Goal: Task Accomplishment & Management: Manage account settings

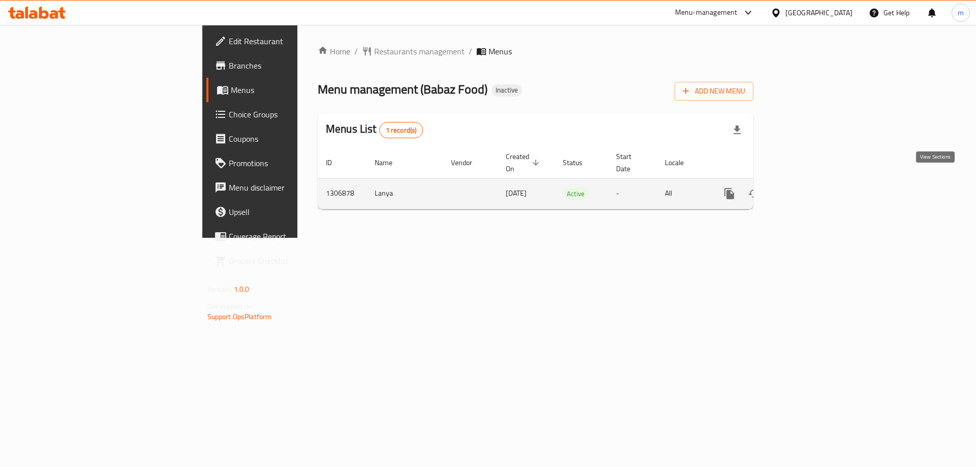
click at [815, 181] on link "enhanced table" at bounding box center [802, 193] width 24 height 24
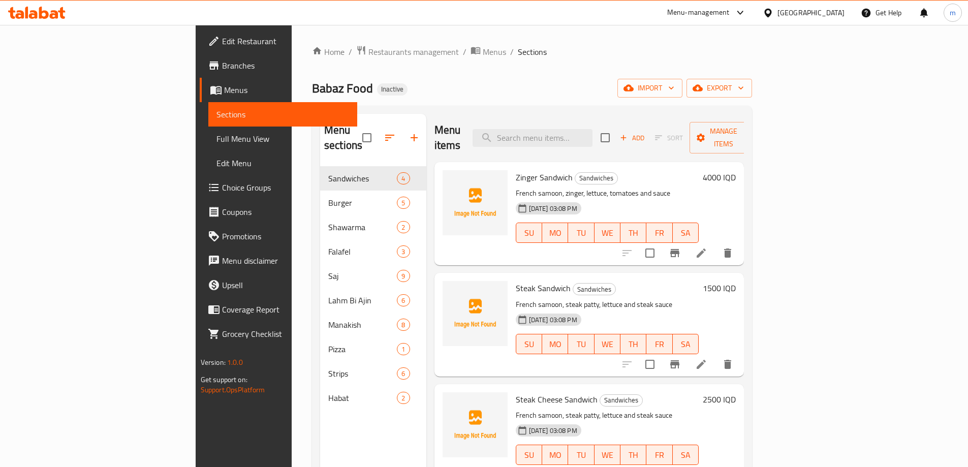
click at [216, 145] on span "Full Menu View" at bounding box center [282, 139] width 133 height 12
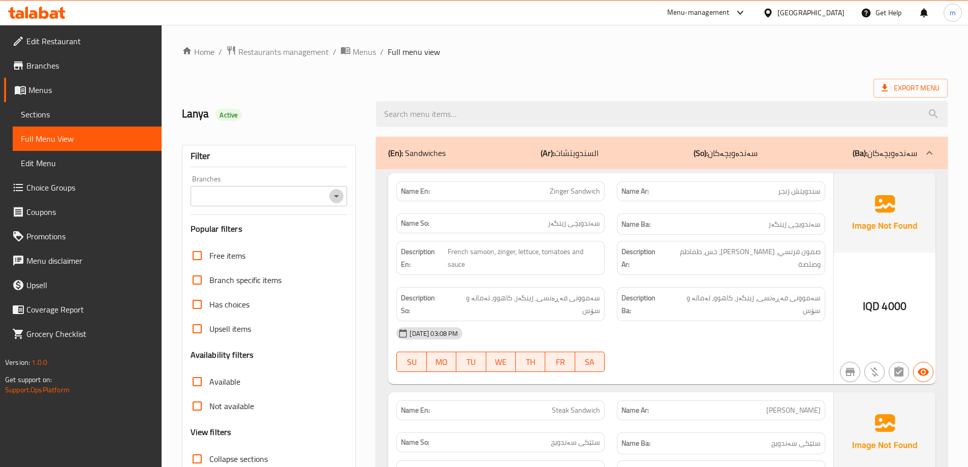
click at [338, 195] on icon "Open" at bounding box center [336, 196] width 12 height 12
click at [293, 236] on li "Babaz Food," at bounding box center [268, 240] width 157 height 18
type input "Babaz Food,"
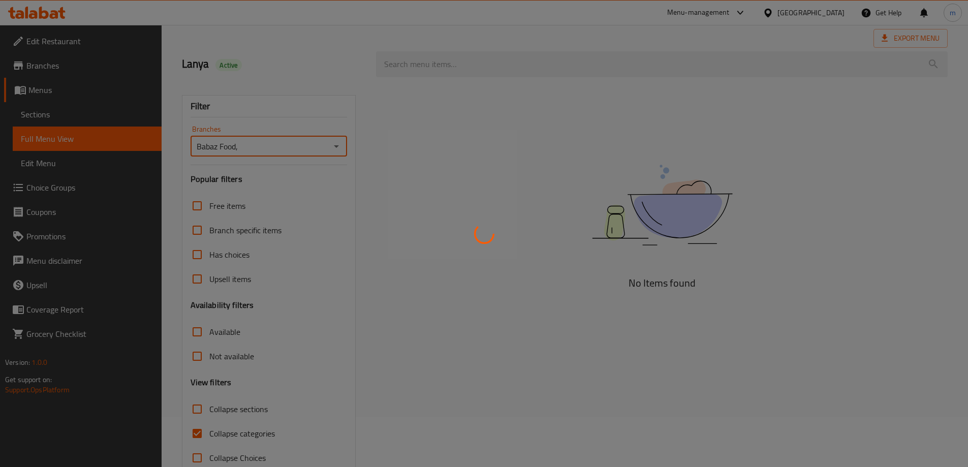
scroll to position [74, 0]
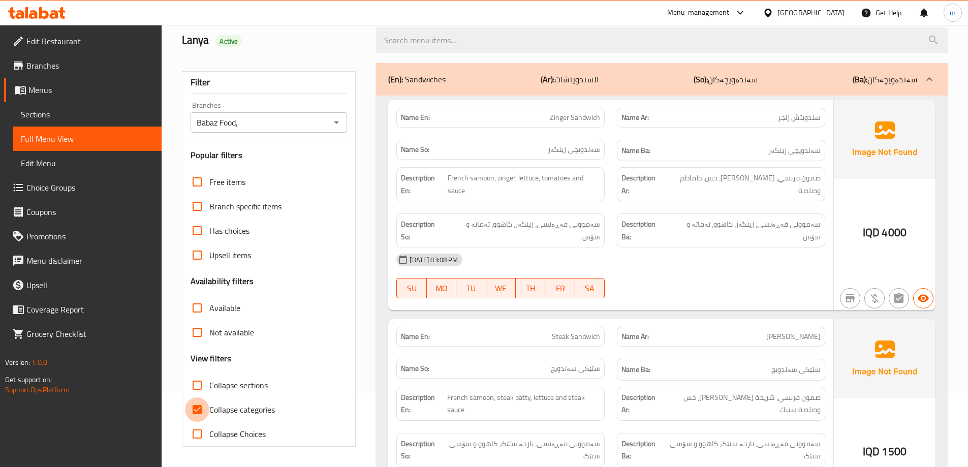
click at [199, 409] on input "Collapse categories" at bounding box center [197, 409] width 24 height 24
checkbox input "false"
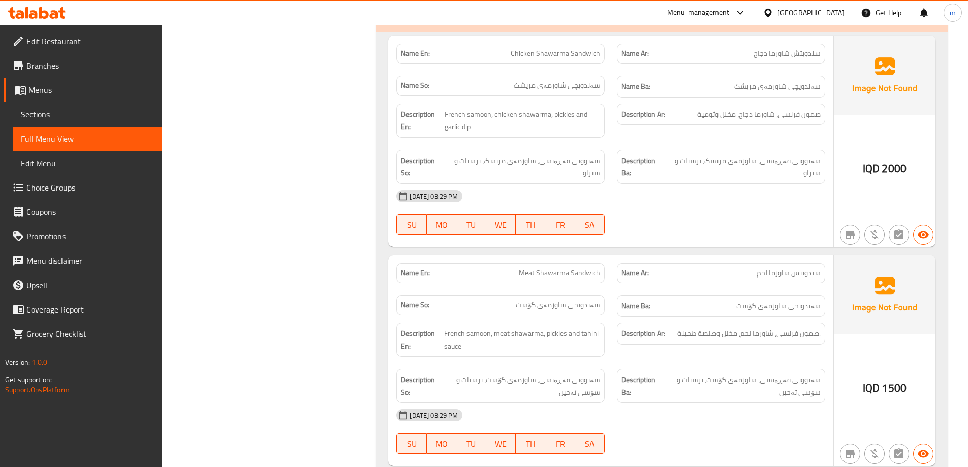
scroll to position [2117, 0]
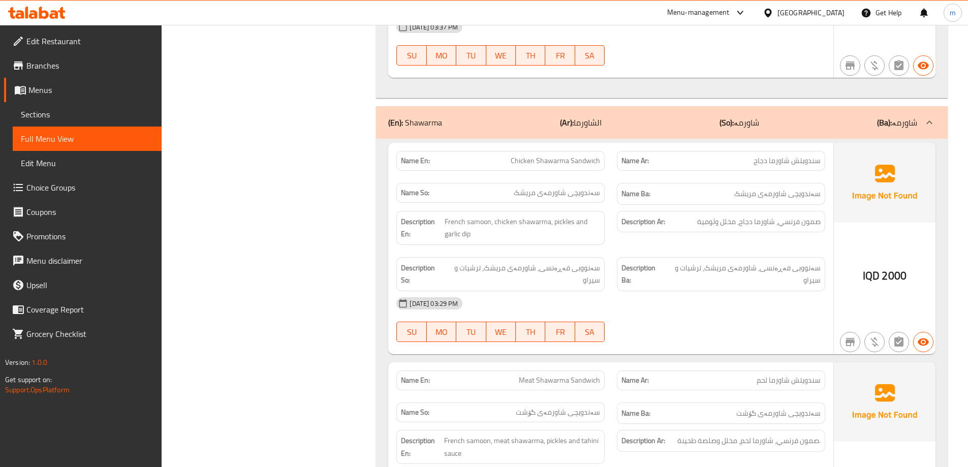
copy span "سندويتش شاورما دجاج"
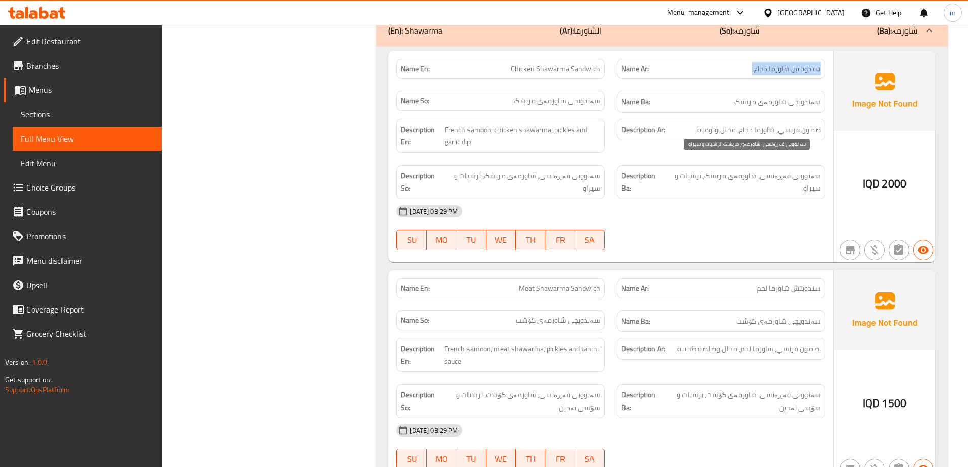
scroll to position [2287, 0]
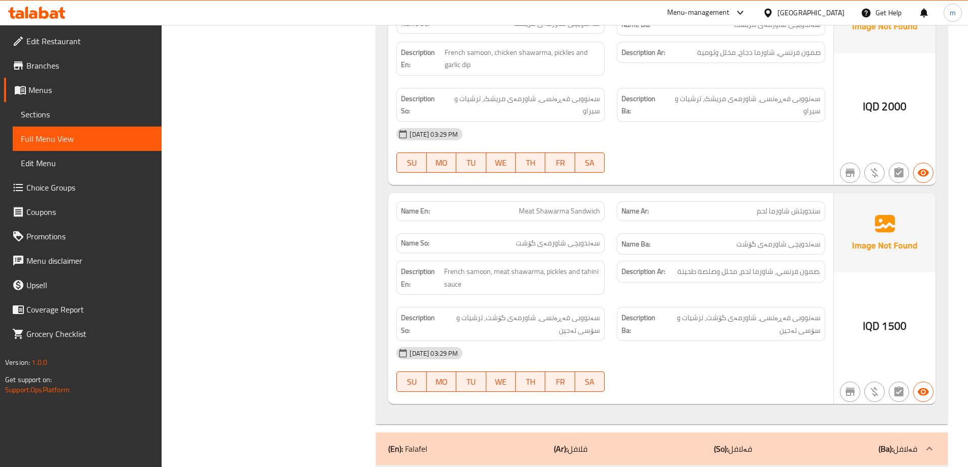
copy span "سندويتش شاورما لحم"
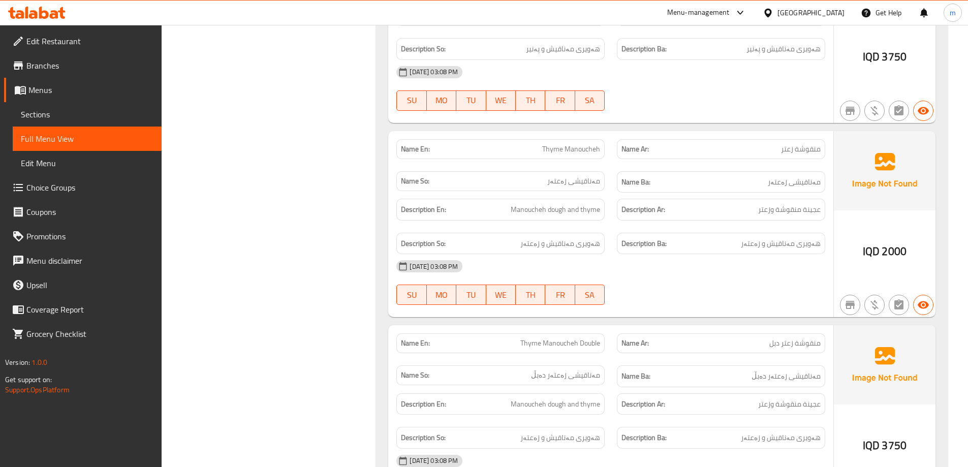
scroll to position [8270, 0]
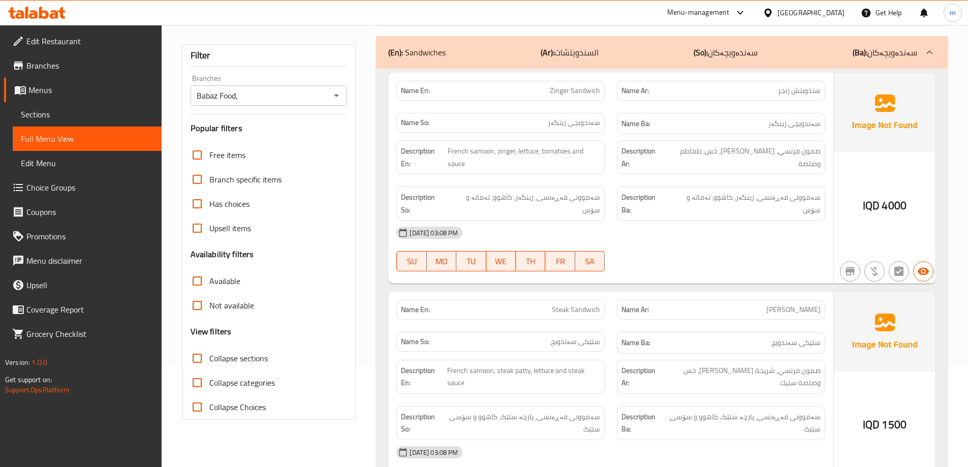
scroll to position [169, 0]
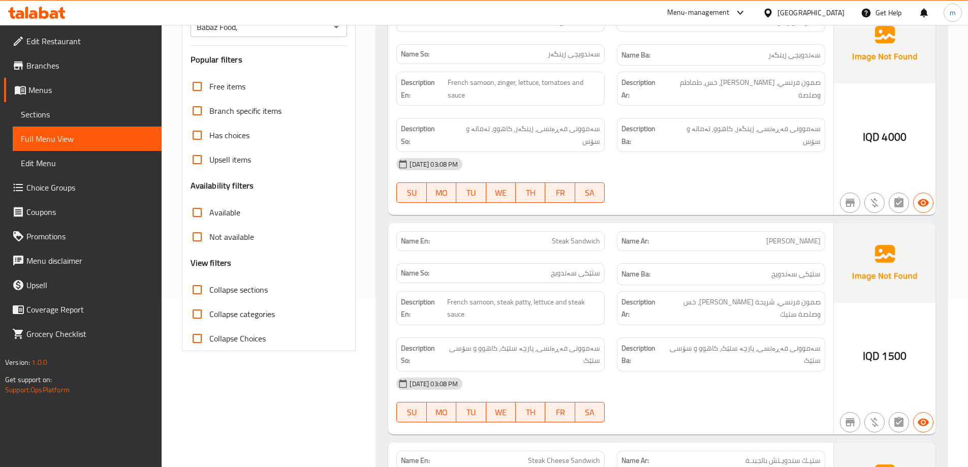
click at [250, 295] on span "Collapse sections" at bounding box center [238, 290] width 58 height 12
click at [209, 295] on input "Collapse sections" at bounding box center [197, 289] width 24 height 24
checkbox input "true"
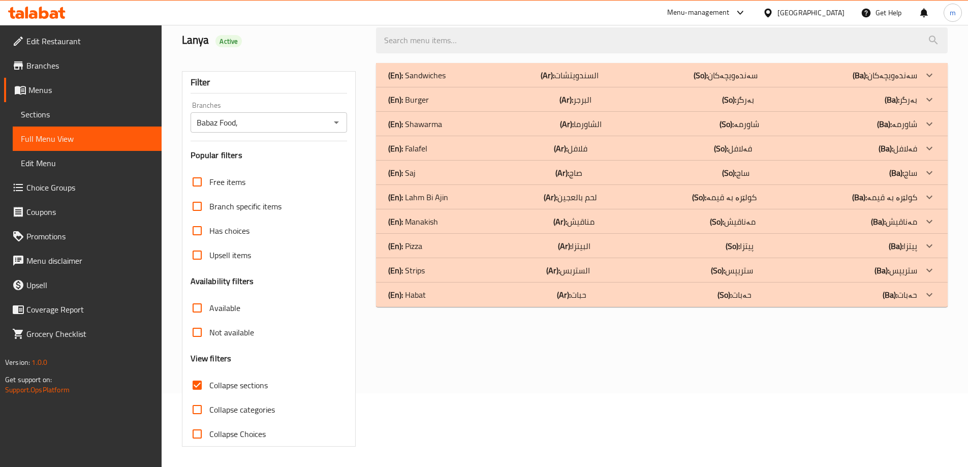
scroll to position [74, 0]
click at [575, 81] on p "(Ar): البرجر" at bounding box center [570, 75] width 58 height 12
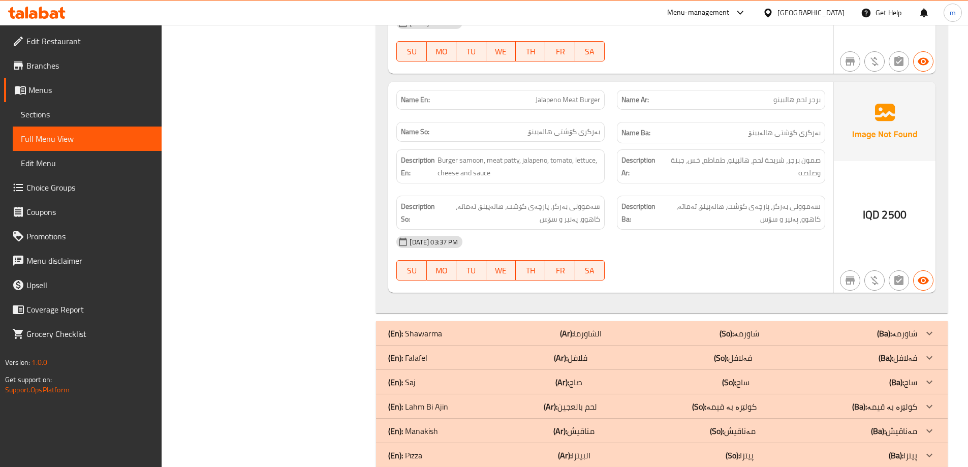
scroll to position [1071, 0]
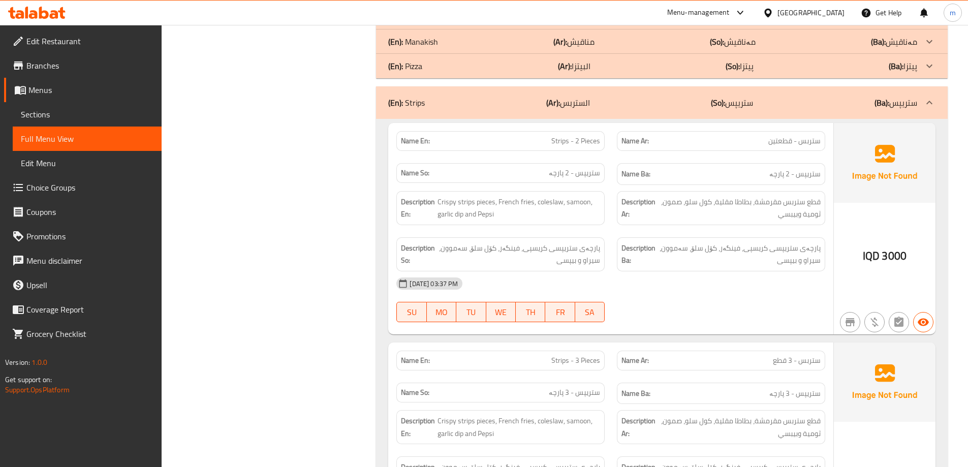
scroll to position [1413, 0]
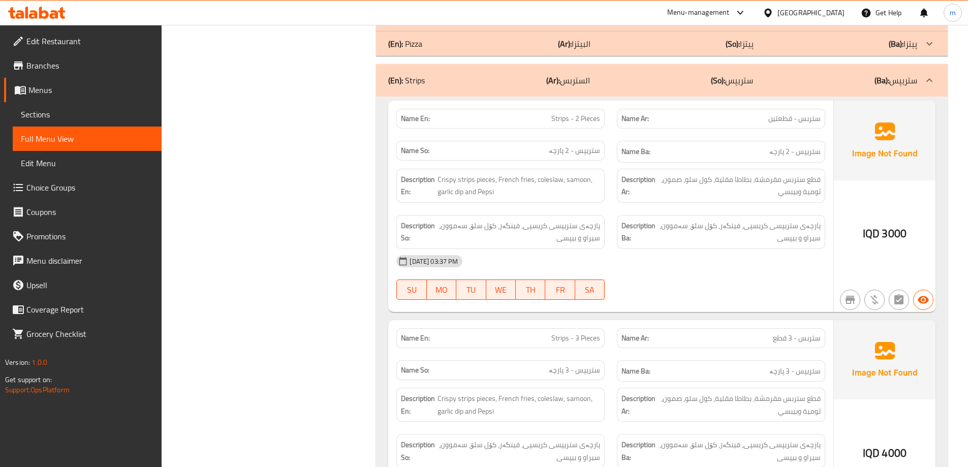
copy span "Strips - 2 Pieces"
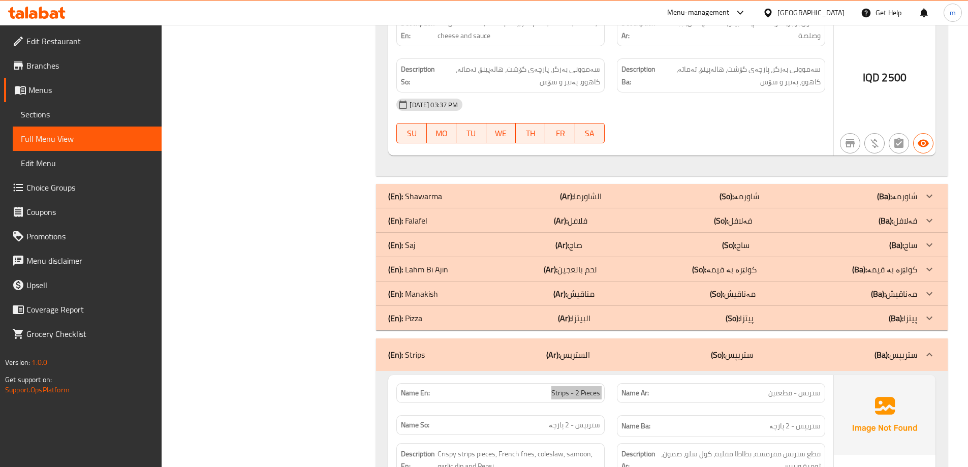
scroll to position [1241, 0]
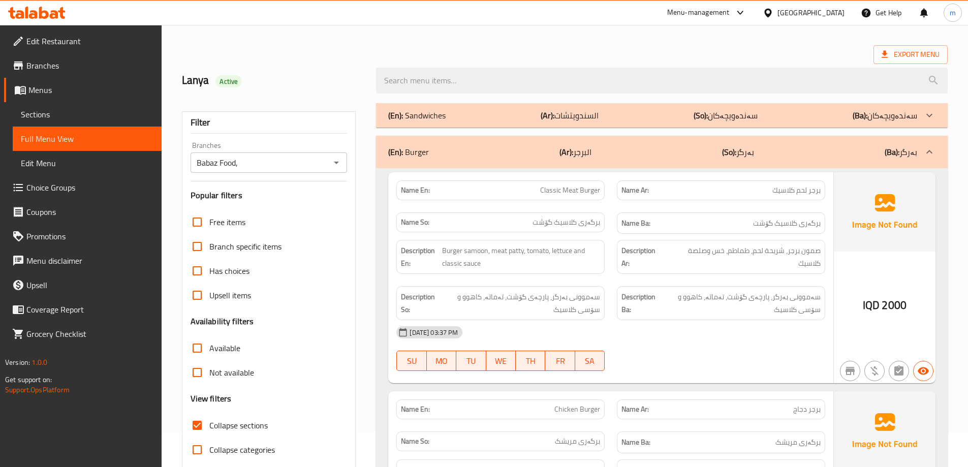
scroll to position [0, 0]
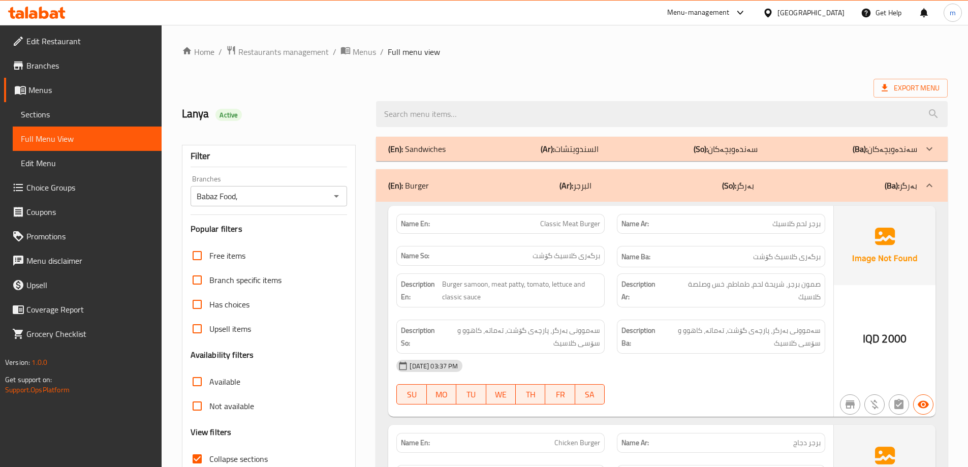
drag, startPoint x: 553, startPoint y: 185, endPoint x: 573, endPoint y: 335, distance: 150.8
click at [553, 184] on div "(En): Burger (Ar): البرجر (So): بەرگر (Ba): بەرگر" at bounding box center [652, 185] width 529 height 12
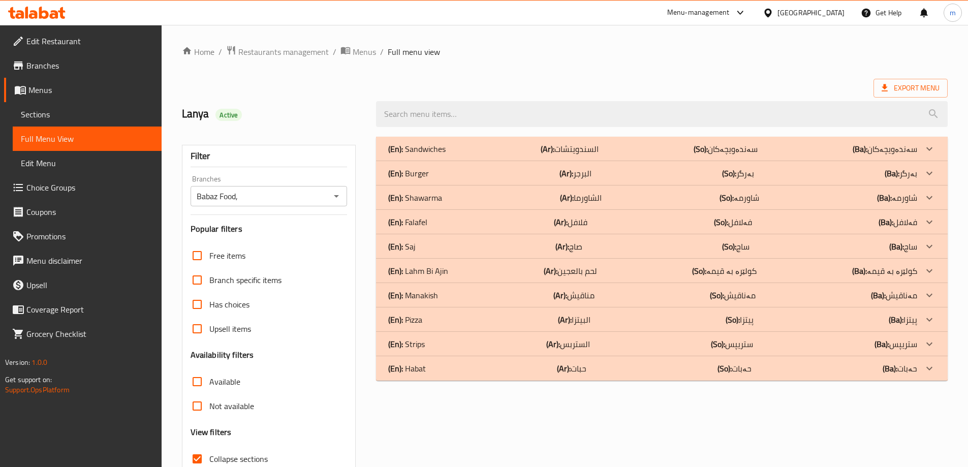
click at [561, 153] on p "(Ar): السندويتشات" at bounding box center [570, 149] width 58 height 12
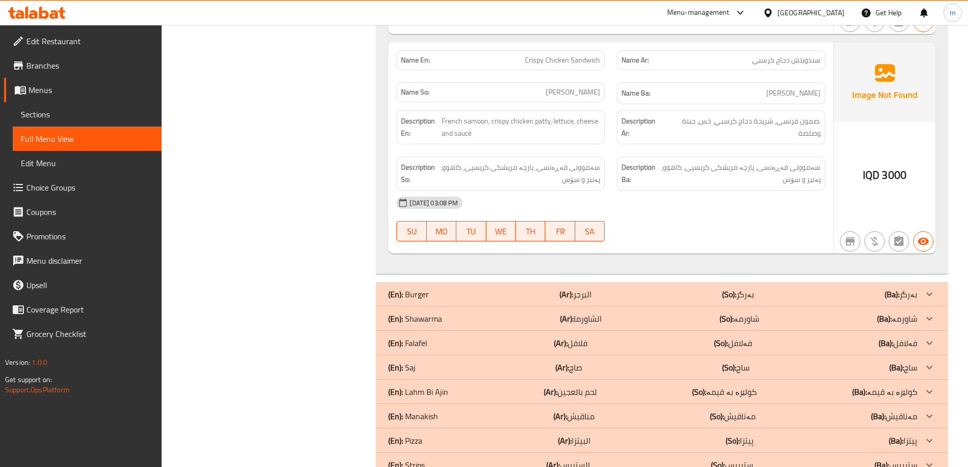
scroll to position [831, 0]
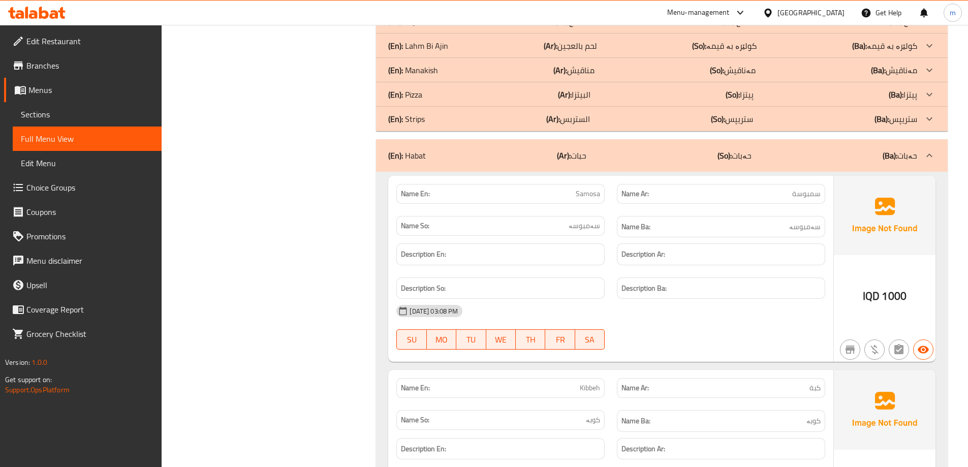
scroll to position [1240, 0]
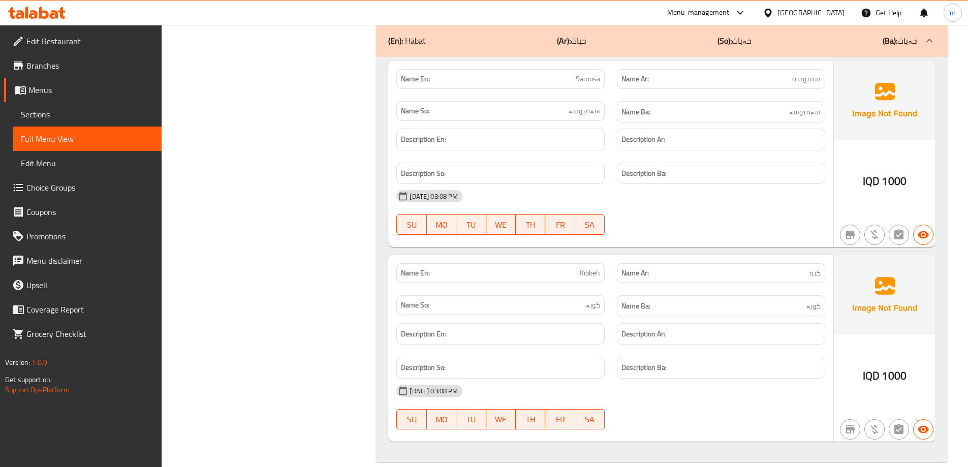
scroll to position [1252, 0]
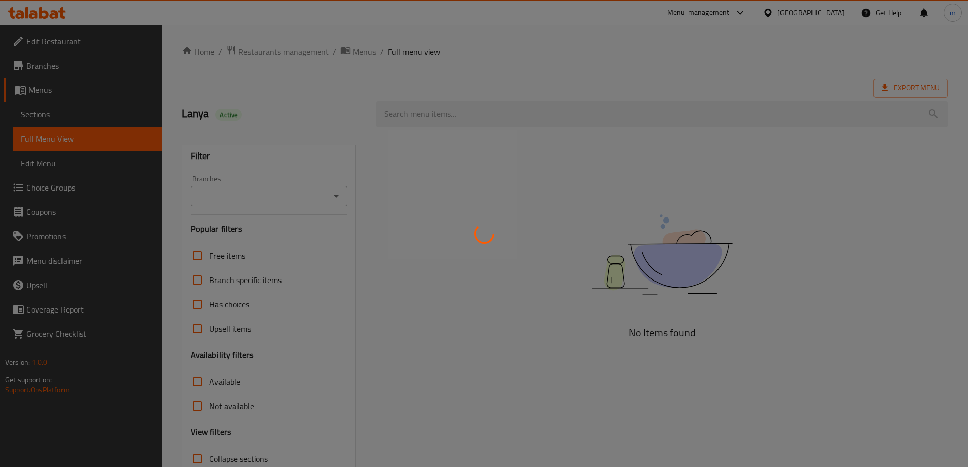
click at [101, 118] on div at bounding box center [484, 233] width 968 height 467
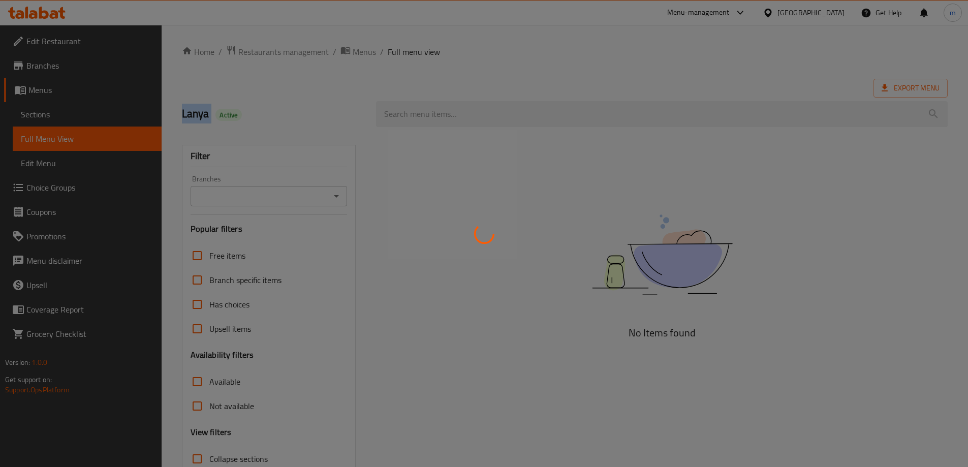
click at [101, 118] on div at bounding box center [484, 233] width 968 height 467
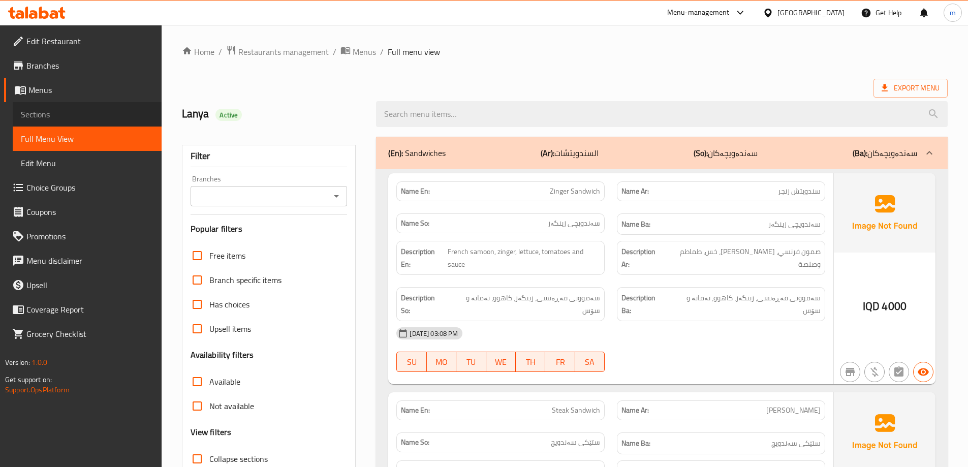
click at [100, 118] on span "Sections" at bounding box center [87, 114] width 133 height 12
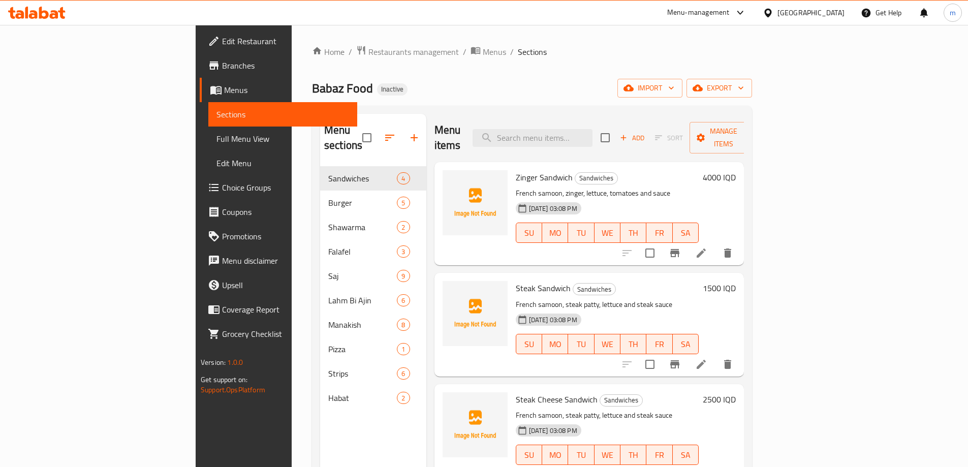
click at [590, 115] on div "Menu items Add Sort Manage items" at bounding box center [589, 138] width 310 height 48
click at [590, 129] on input "search" at bounding box center [533, 138] width 120 height 18
paste input "Strips - 2 Pieces"
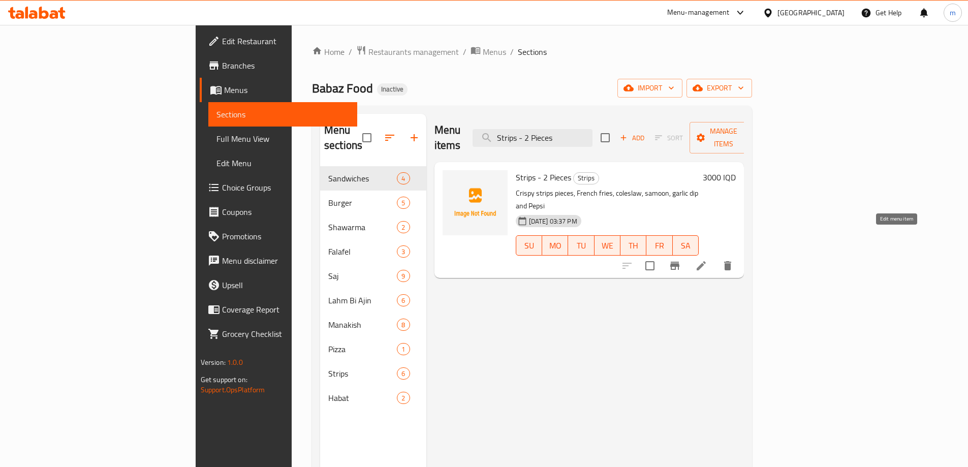
type input "Strips - 2 Pieces"
click at [706, 261] on icon at bounding box center [701, 265] width 9 height 9
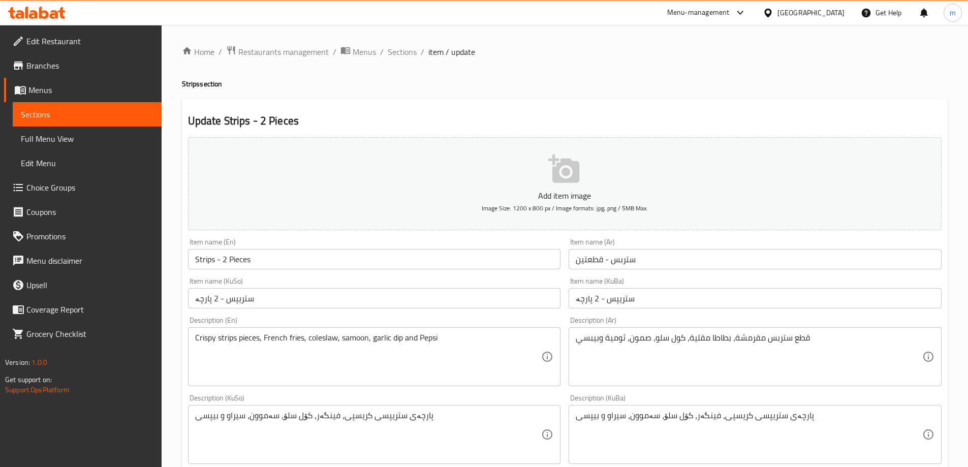
click at [647, 259] on input "ستربس - قطعتین" at bounding box center [755, 259] width 373 height 20
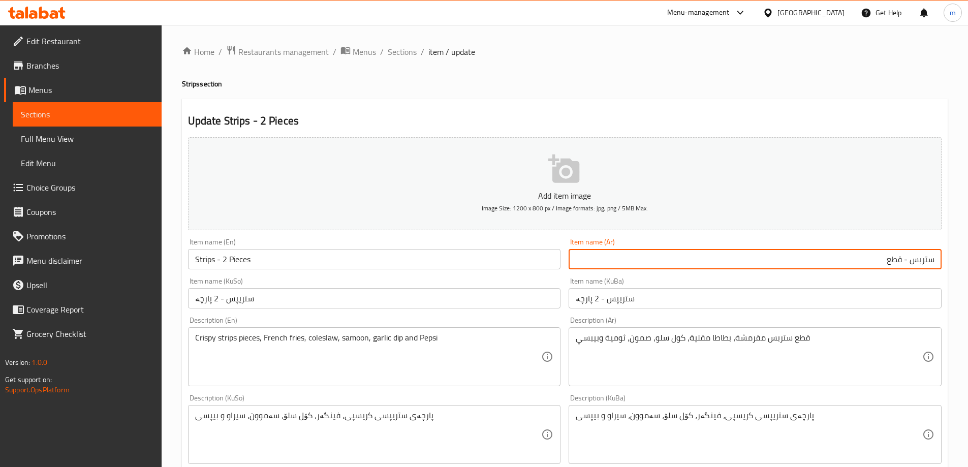
click at [900, 263] on input "ستربس - قطع" at bounding box center [755, 259] width 373 height 20
click at [872, 263] on input "ستربس - 2 قطع" at bounding box center [755, 259] width 373 height 20
type input "ستربس - 2 قطع"
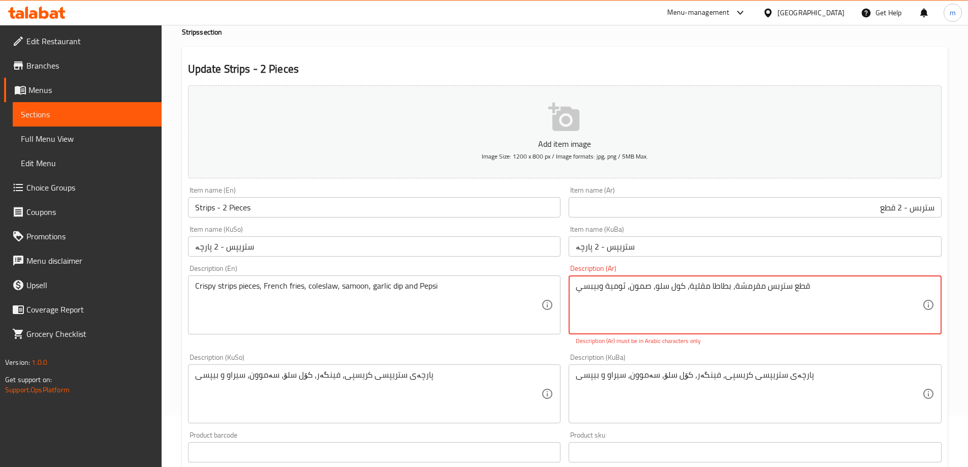
scroll to position [85, 0]
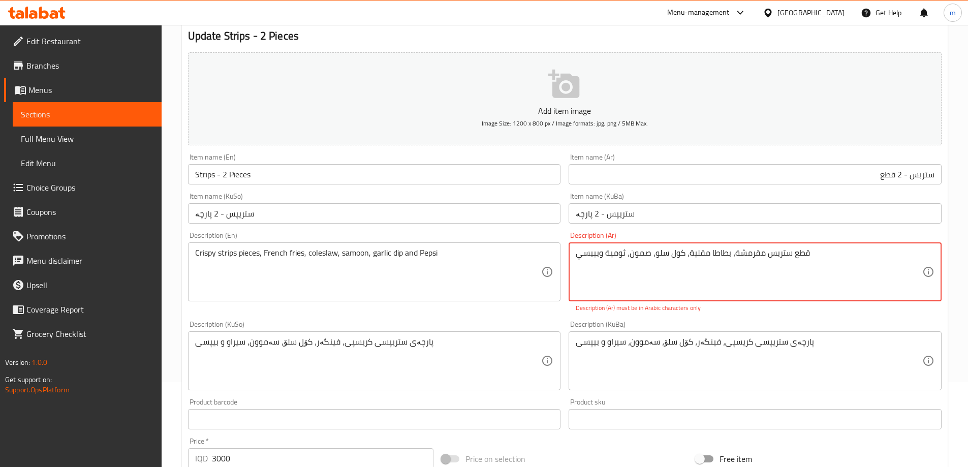
click at [792, 295] on textarea "قطع ستربس مقرمشة، بطاطا مقلیة، كول سلو، صمون، ثومیة وبیبسي" at bounding box center [749, 272] width 347 height 48
click at [793, 286] on textarea "قطع ستربس مقرمشة، بطاطا مقلیة، كول سلو، صمون، ثومیة وبیبسي" at bounding box center [749, 272] width 347 height 48
click at [858, 282] on textarea "قطع ستربس مقرمشة، بطاطا مقلیة، كول سلو، صمون، ثومیة وبیبسي" at bounding box center [749, 272] width 347 height 48
click at [659, 281] on textarea "قطع ستربس مقرمشة، بطاطا مقلیة، كول سلو، صمون، ثومیة وبیبسي" at bounding box center [749, 272] width 347 height 48
click at [724, 257] on textarea "قطع ستربس مقرمشة، بطاطا مقلية، كول سلو، صمون، ثومیة وبیبسي" at bounding box center [749, 272] width 347 height 48
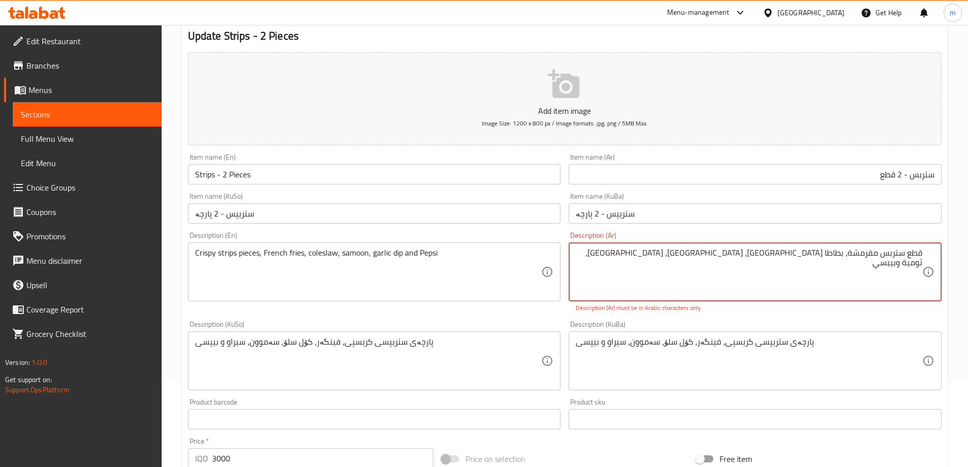
drag, startPoint x: 710, startPoint y: 256, endPoint x: 705, endPoint y: 246, distance: 10.7
click at [707, 256] on textarea "قطع ستربس مقرمشة، بطاطا مقلية، كول سلو، صمون، ثومية وبیبسي" at bounding box center [749, 272] width 347 height 48
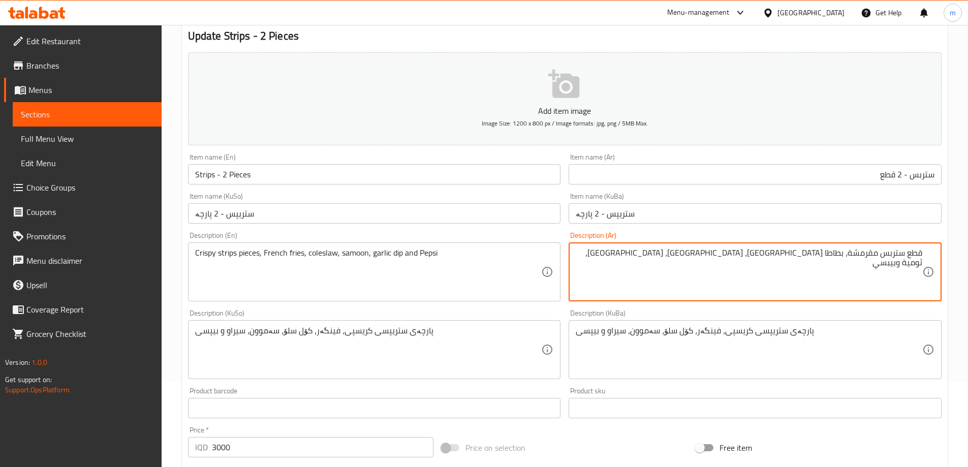
type textarea "قطع ستربس مقرمشة، بطاطا مقلية، كول سلو، صمون، ثومية وبيبسي"
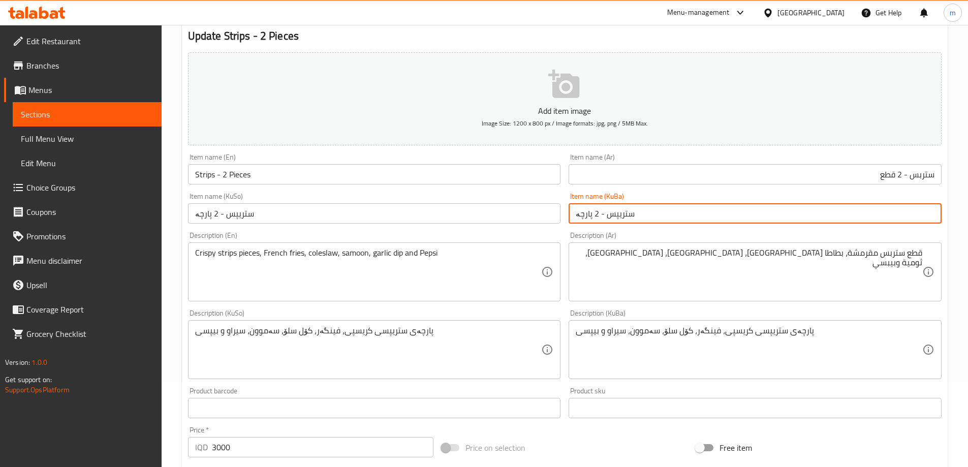
click at [705, 224] on input "ستریپس - 2 پارچە" at bounding box center [755, 213] width 373 height 20
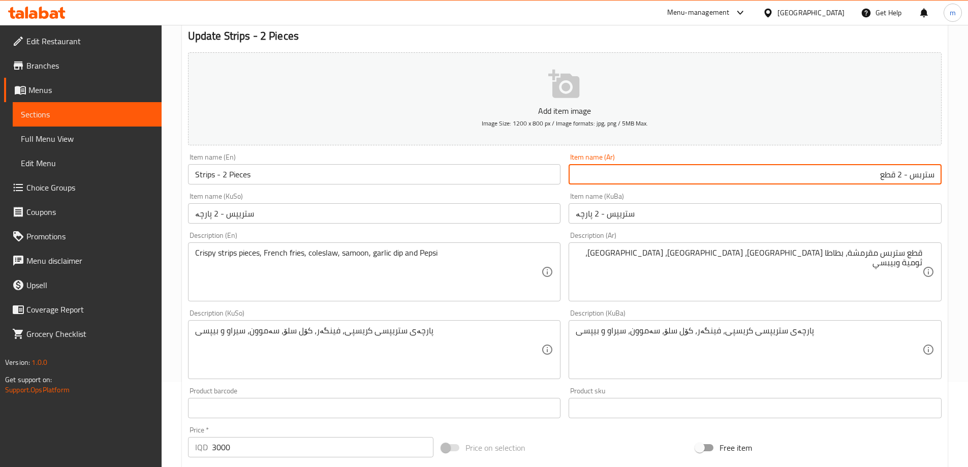
click at [664, 184] on input "ستربس - 2 قطع" at bounding box center [755, 174] width 373 height 20
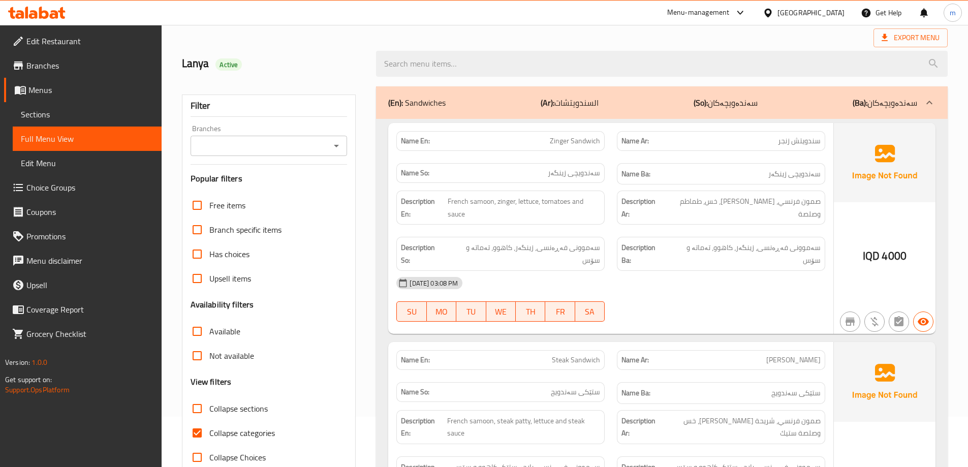
scroll to position [74, 0]
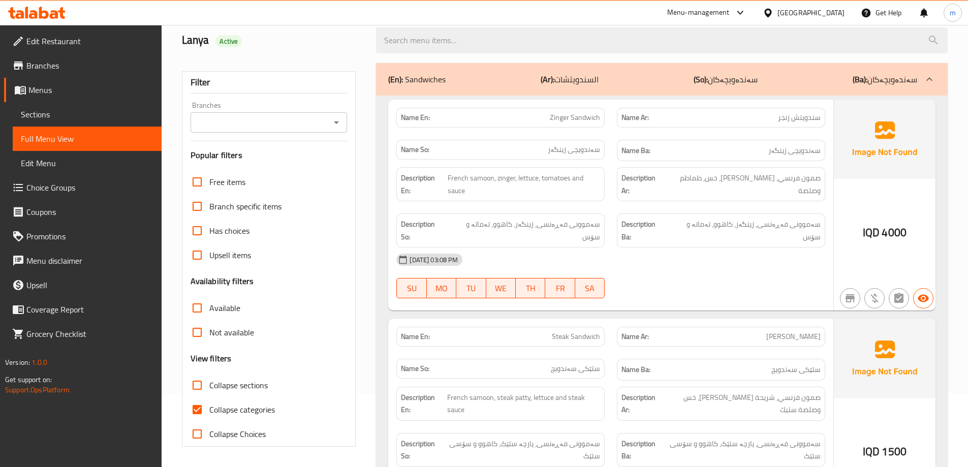
click at [236, 409] on span "Collapse categories" at bounding box center [242, 409] width 66 height 12
click at [209, 409] on input "Collapse categories" at bounding box center [197, 409] width 24 height 24
checkbox input "false"
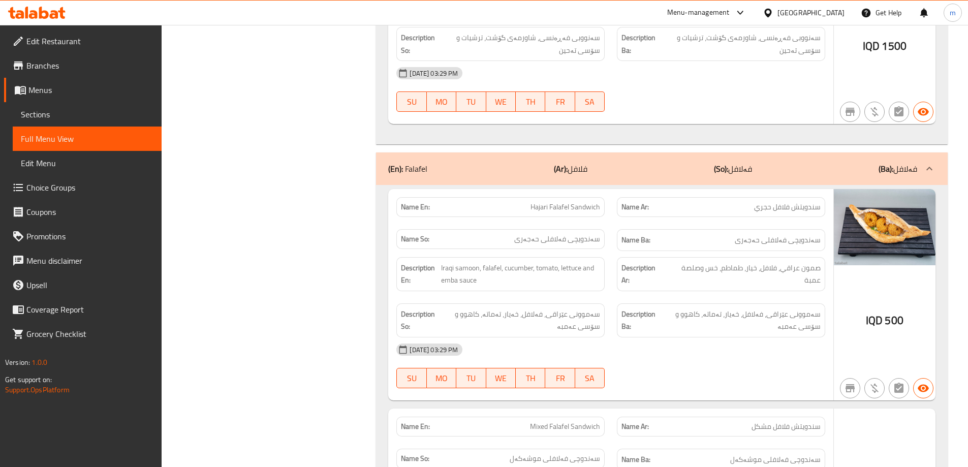
scroll to position [2614, 0]
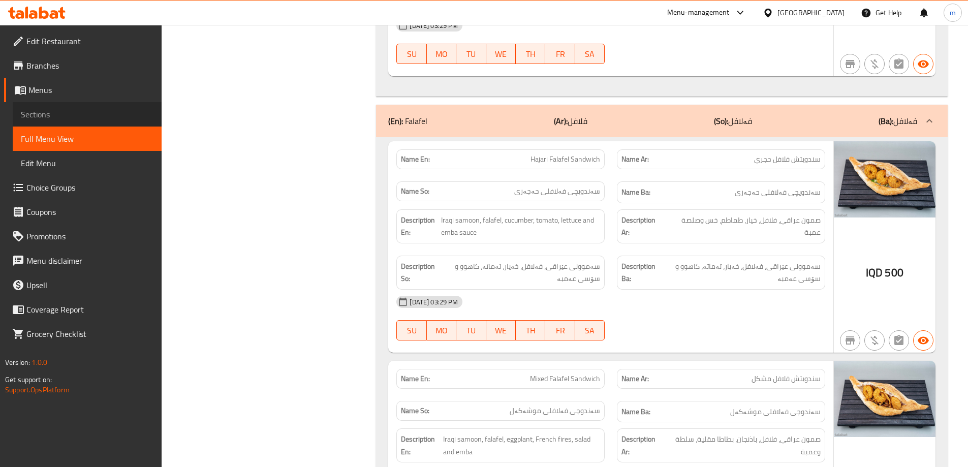
click at [106, 110] on span "Sections" at bounding box center [87, 114] width 133 height 12
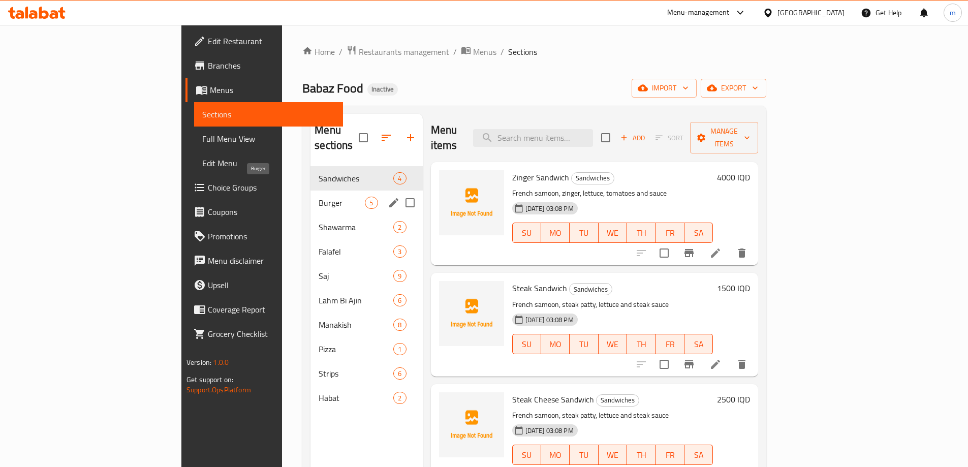
click at [319, 197] on span "Burger" at bounding box center [342, 203] width 46 height 12
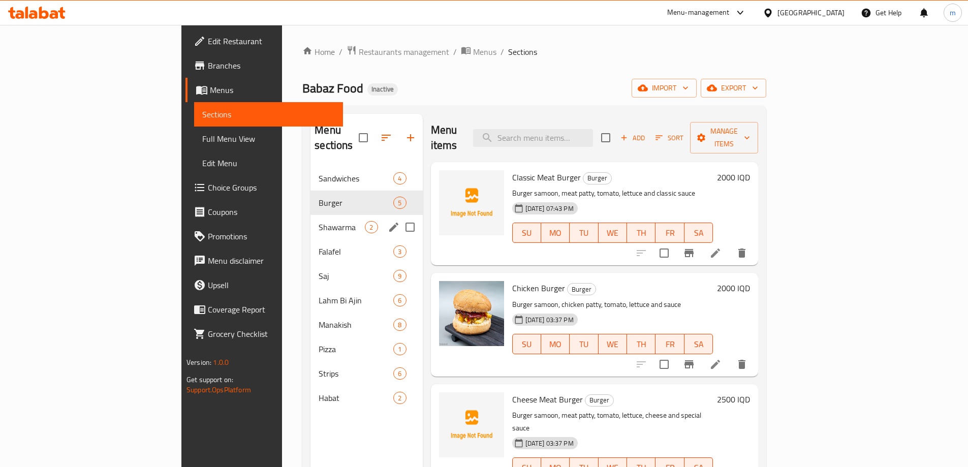
click at [310, 218] on div "Shawarma 2" at bounding box center [366, 227] width 112 height 24
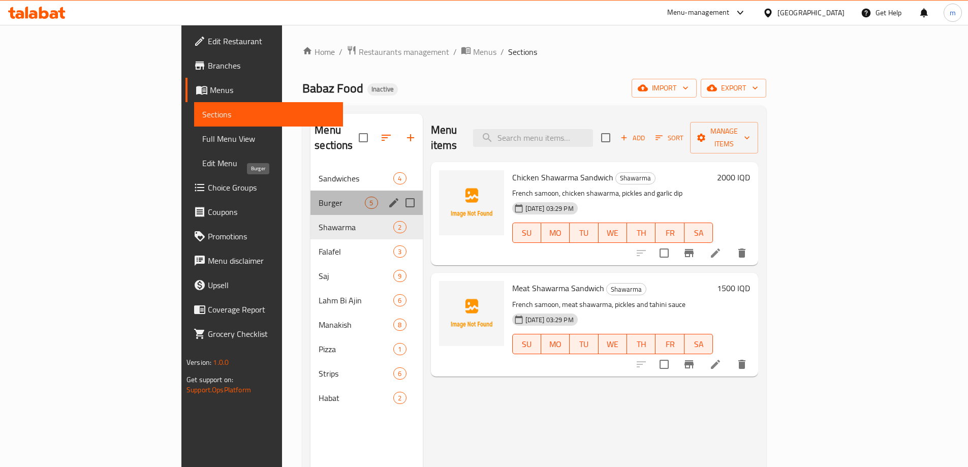
click at [319, 197] on span "Burger" at bounding box center [342, 203] width 46 height 12
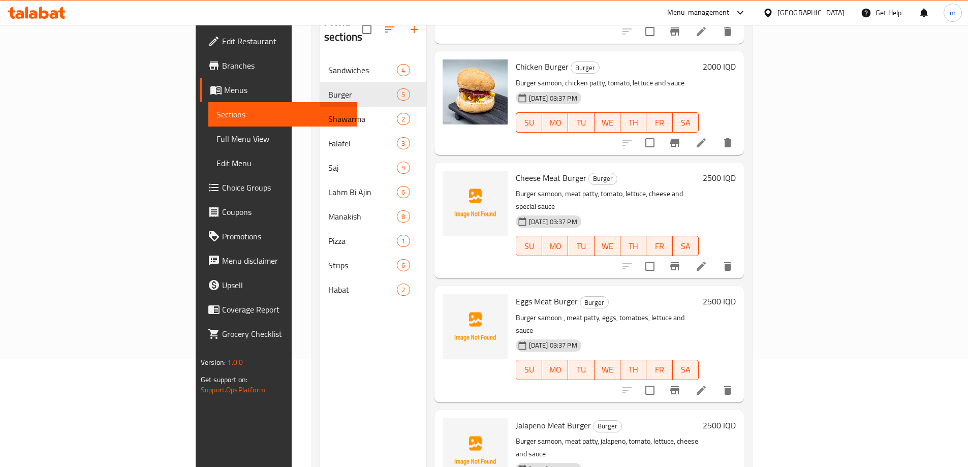
scroll to position [142, 0]
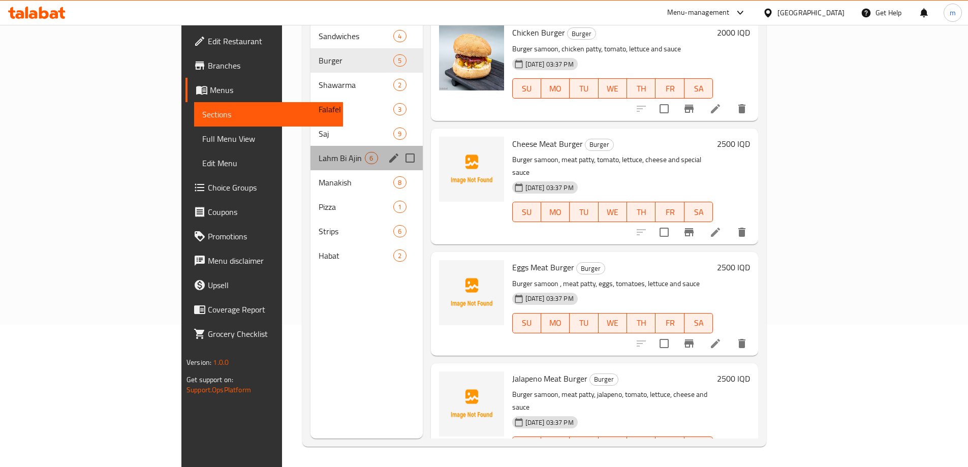
click at [310, 154] on div "Lahm Bi Ajin 6" at bounding box center [366, 158] width 112 height 24
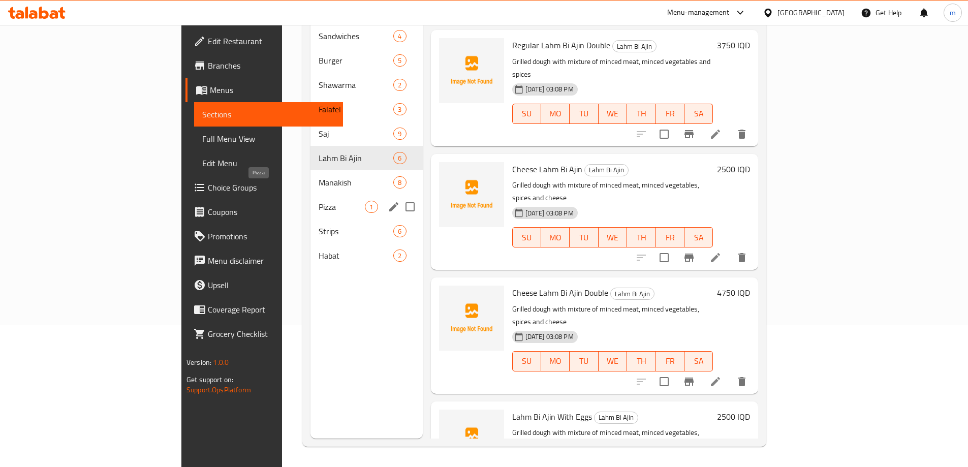
click at [319, 201] on span "Pizza" at bounding box center [342, 207] width 46 height 12
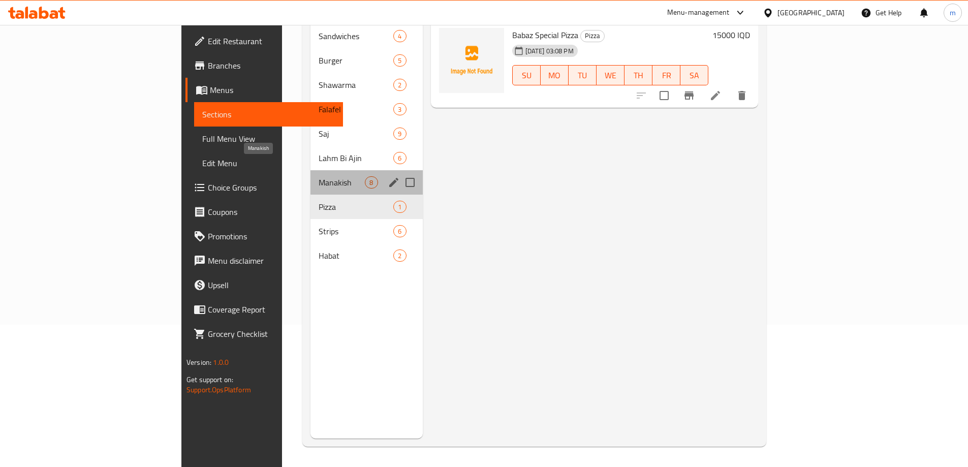
click at [319, 176] on span "Manakish" at bounding box center [342, 182] width 46 height 12
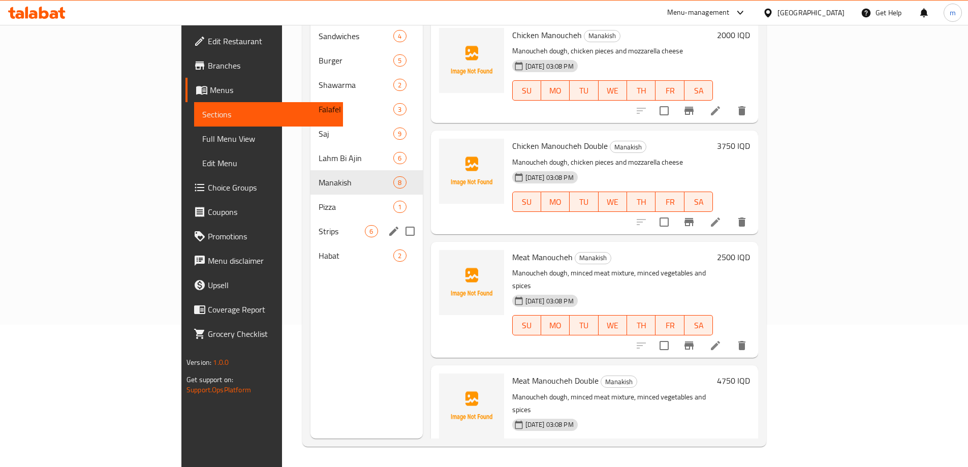
click at [319, 225] on span "Strips" at bounding box center [342, 231] width 46 height 12
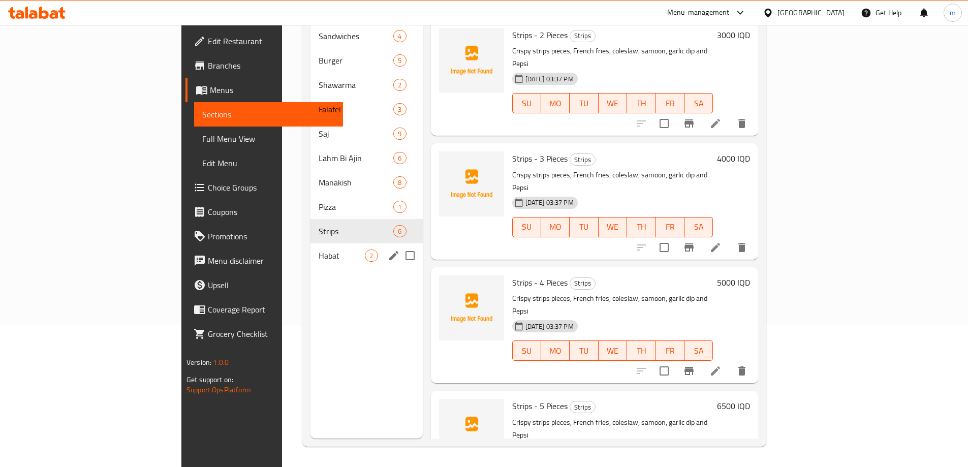
click at [310, 243] on div "Habat 2" at bounding box center [366, 255] width 112 height 24
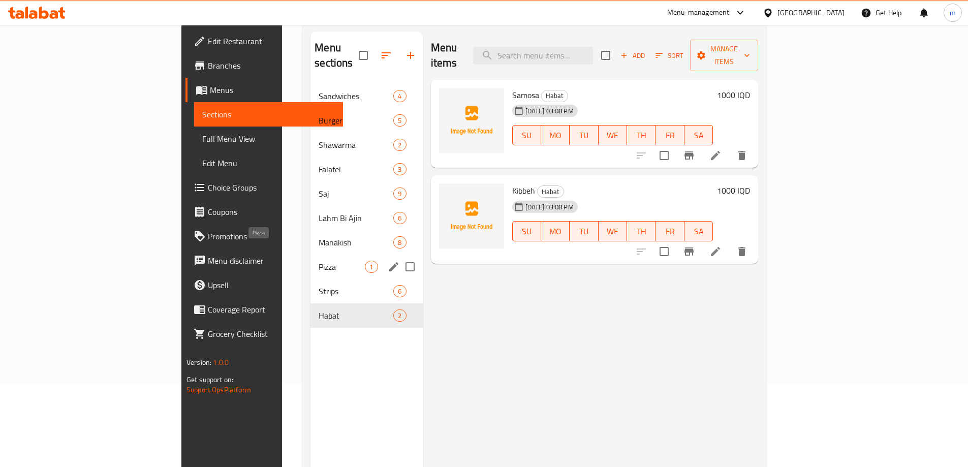
scroll to position [57, 0]
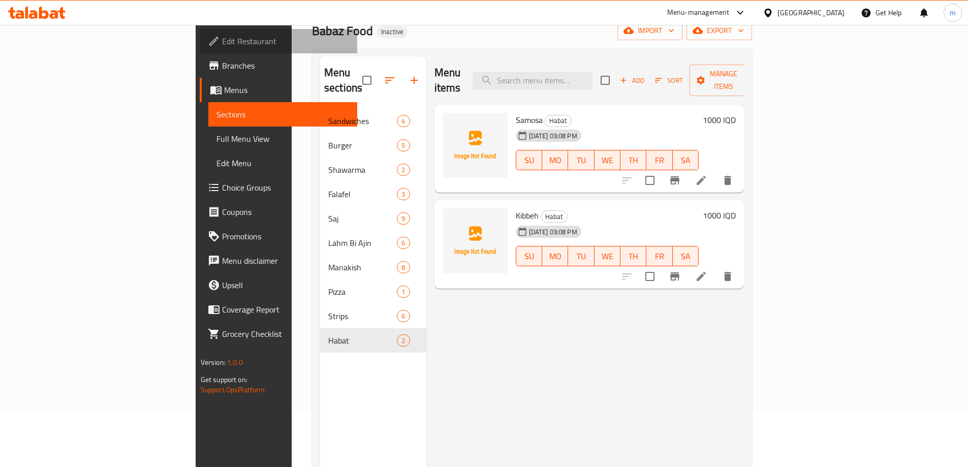
click at [222, 40] on span "Edit Restaurant" at bounding box center [285, 41] width 127 height 12
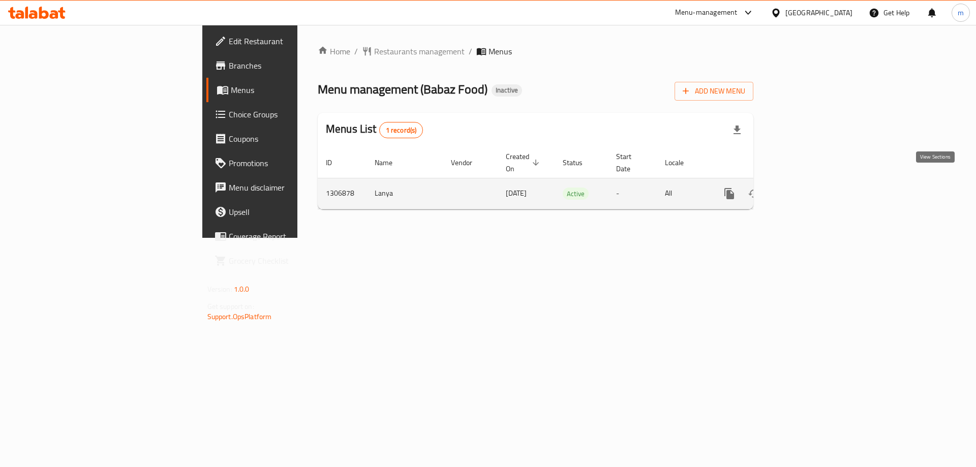
click at [815, 185] on link "enhanced table" at bounding box center [802, 193] width 24 height 24
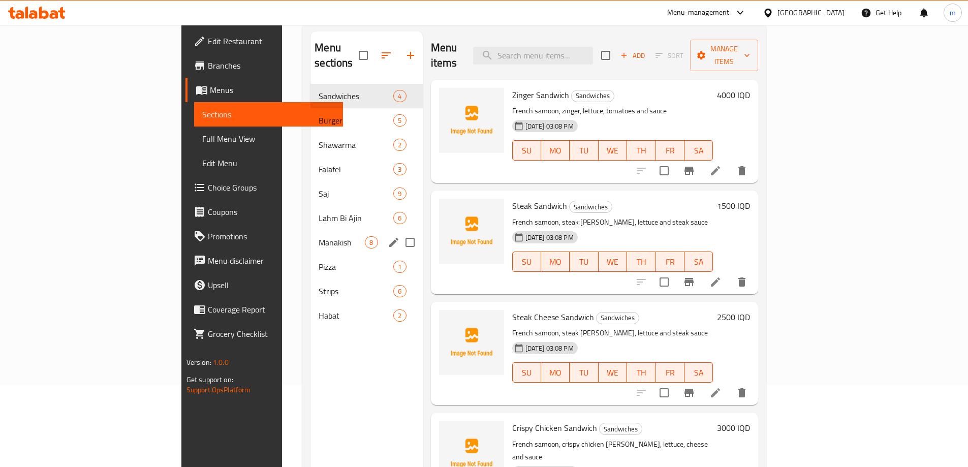
scroll to position [57, 0]
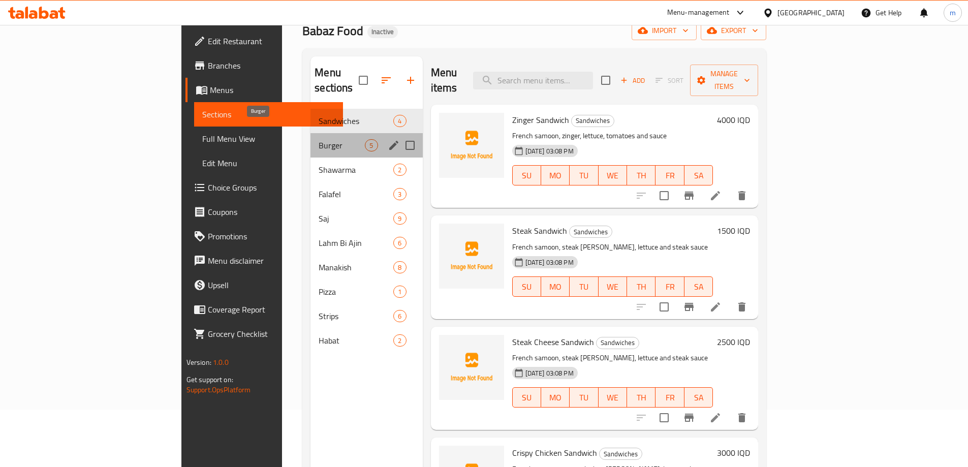
click at [319, 139] on span "Burger" at bounding box center [342, 145] width 46 height 12
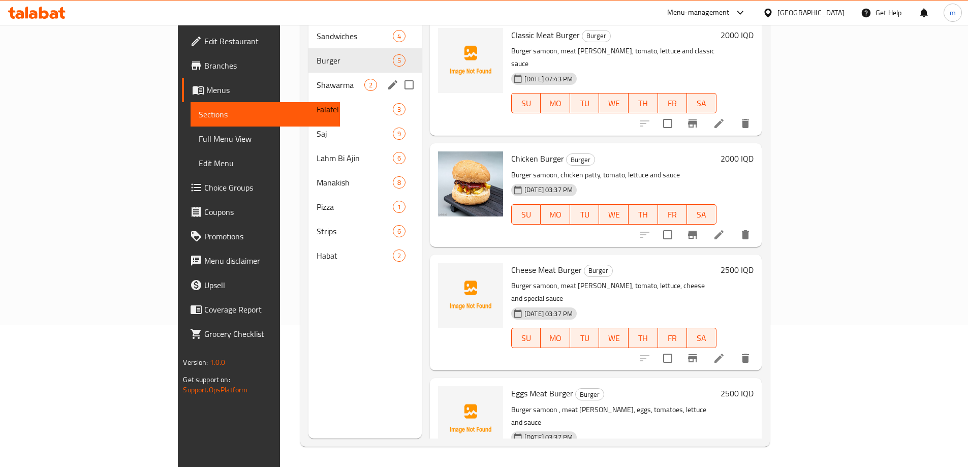
click at [317, 79] on span "Shawarma" at bounding box center [341, 85] width 48 height 12
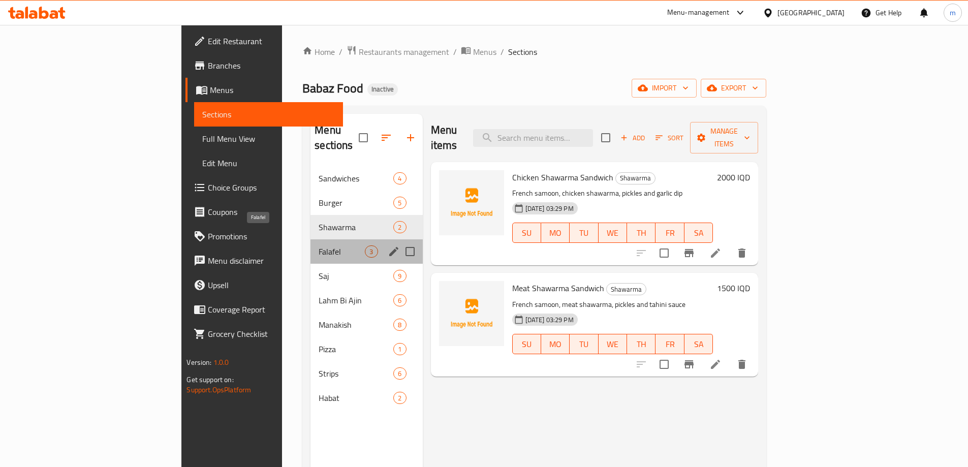
click at [319, 245] on span "Falafel" at bounding box center [342, 251] width 46 height 12
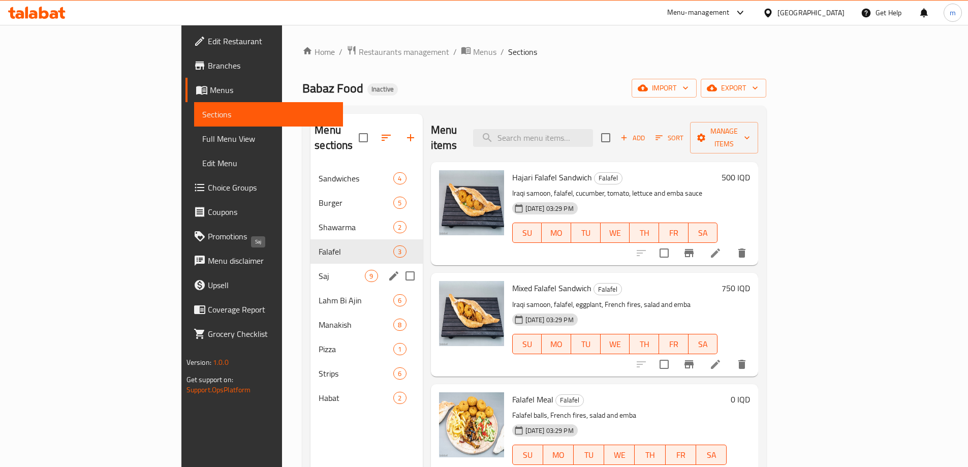
click at [319, 270] on span "Saj" at bounding box center [342, 276] width 46 height 12
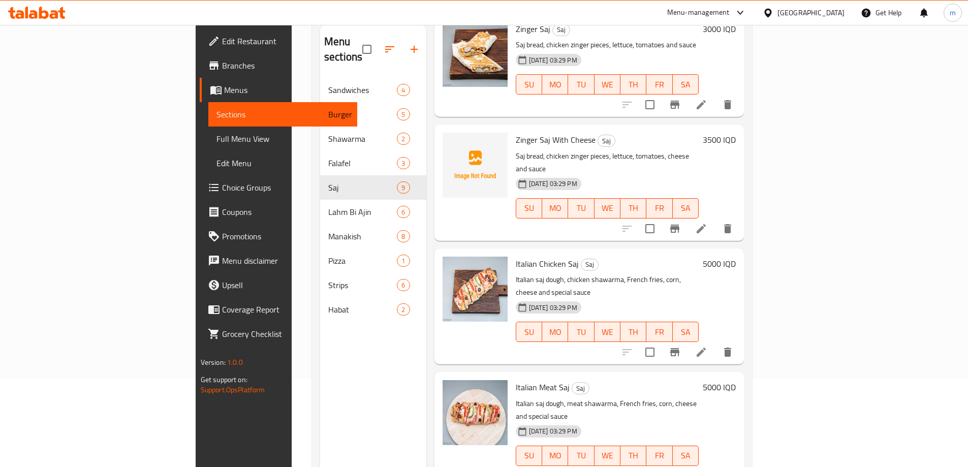
scroll to position [142, 0]
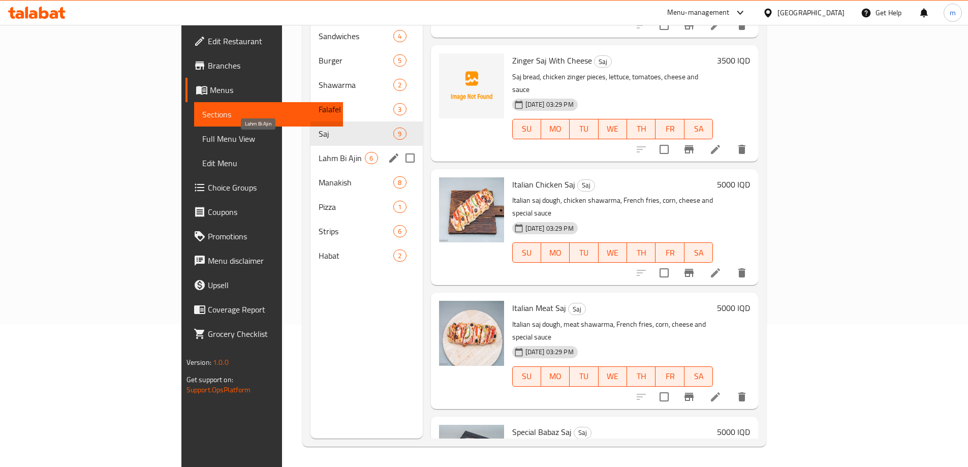
click at [319, 152] on span "Lahm Bi Ajin" at bounding box center [342, 158] width 46 height 12
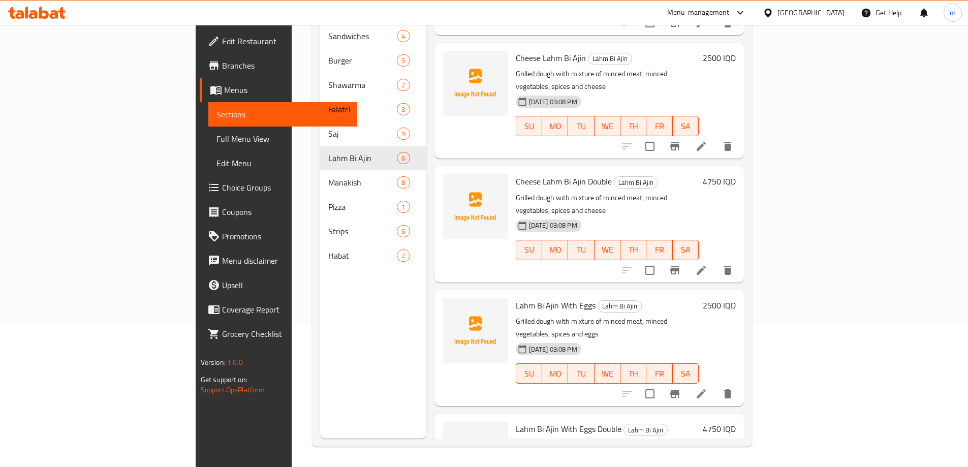
scroll to position [140, 0]
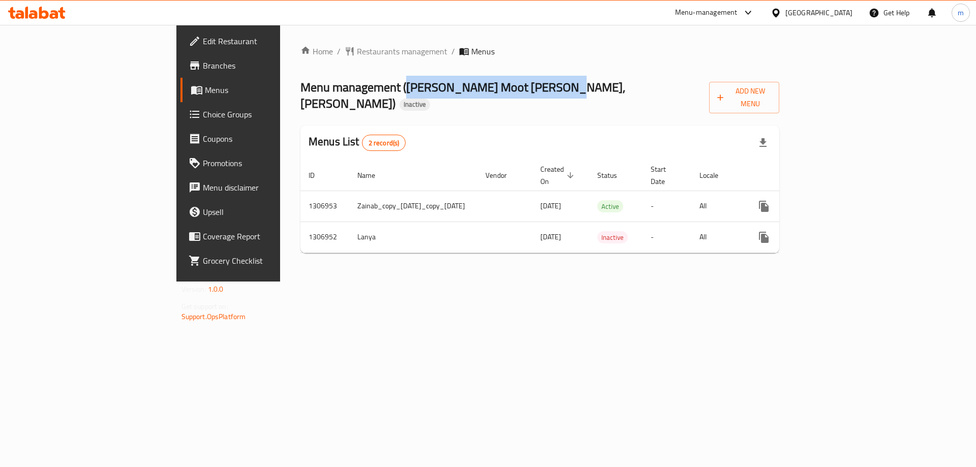
drag, startPoint x: 293, startPoint y: 88, endPoint x: 443, endPoint y: 92, distance: 149.9
click at [443, 92] on span "Menu management ( [PERSON_NAME], [PERSON_NAME] )" at bounding box center [462, 95] width 325 height 39
copy span "[PERSON_NAME] Moot [PERSON_NAME]"
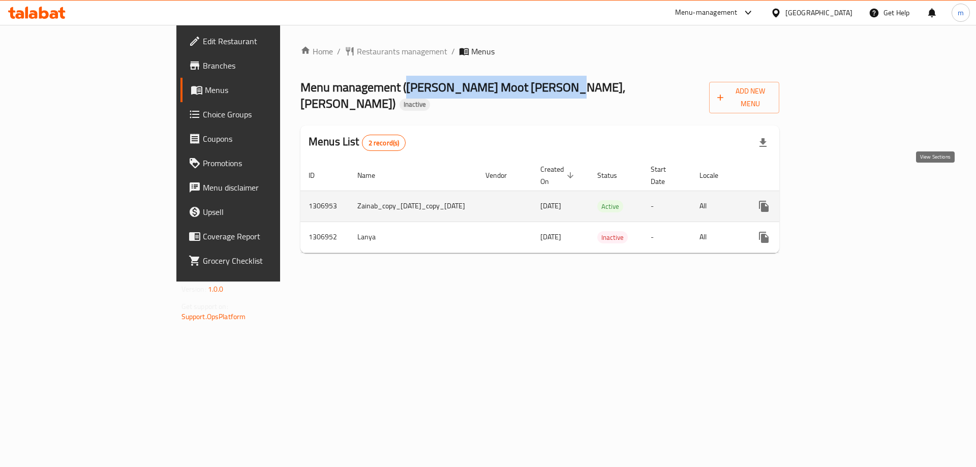
click at [841, 202] on icon "enhanced table" at bounding box center [836, 206] width 9 height 9
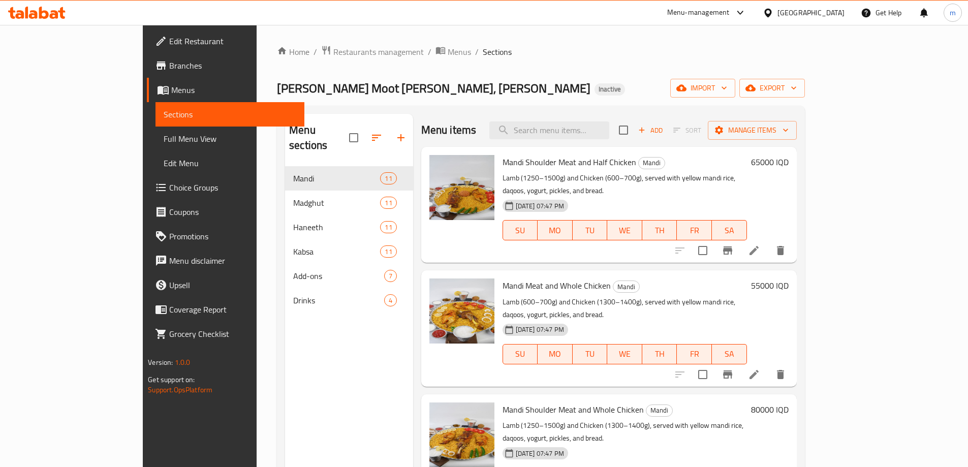
click at [164, 138] on span "Full Menu View" at bounding box center [230, 139] width 133 height 12
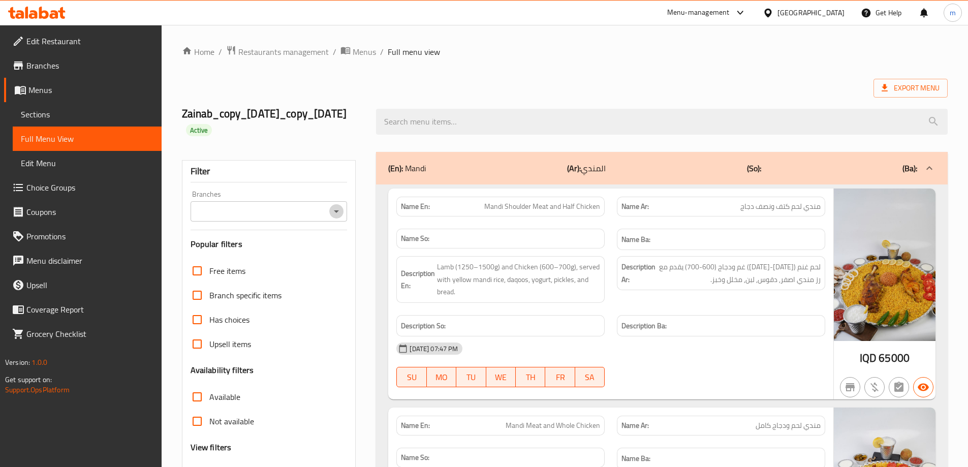
click at [332, 213] on icon "Open" at bounding box center [336, 211] width 12 height 12
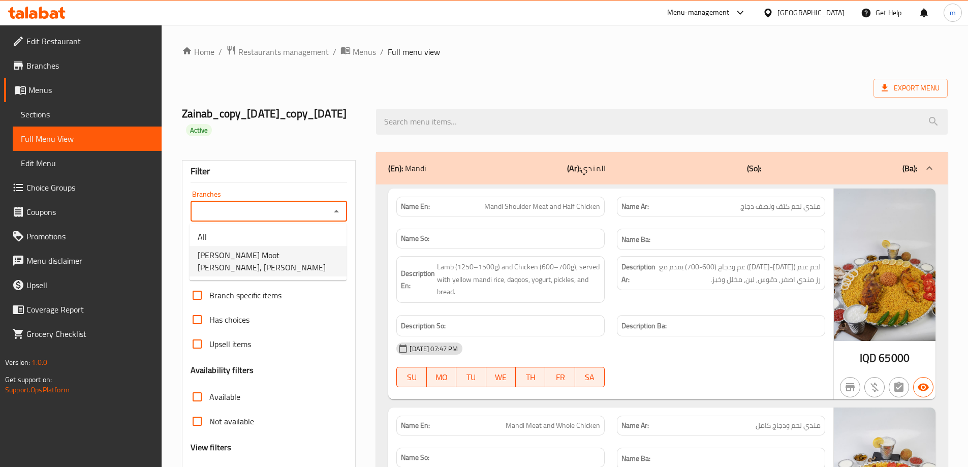
click at [274, 257] on span "[PERSON_NAME] Moot [PERSON_NAME], [PERSON_NAME]" at bounding box center [268, 261] width 141 height 24
type input "[PERSON_NAME] Moot [PERSON_NAME], [PERSON_NAME]"
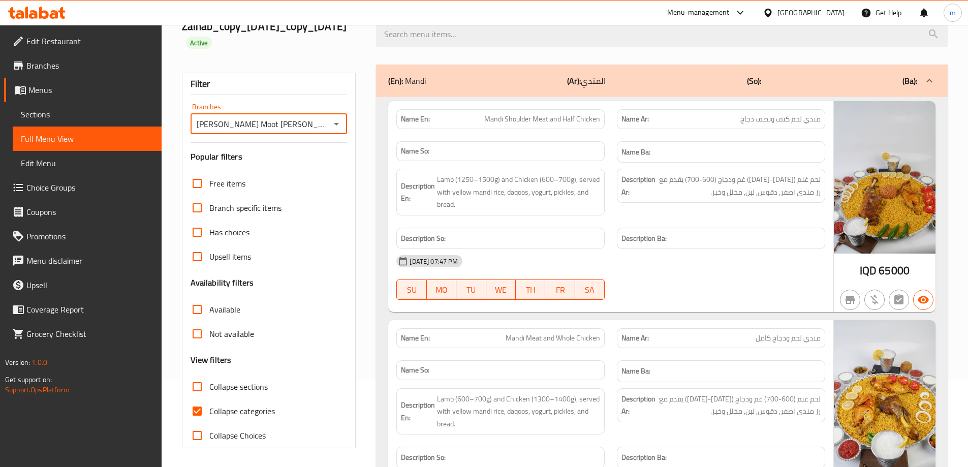
scroll to position [89, 0]
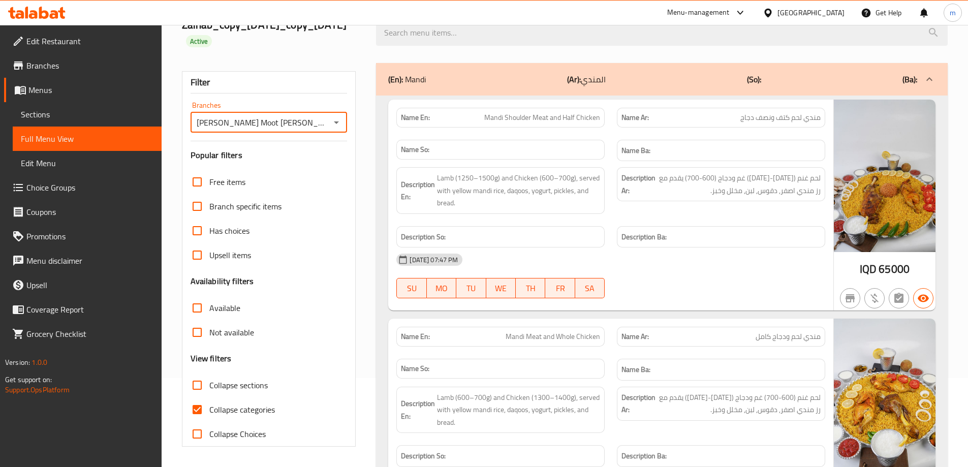
click at [204, 409] on input "Collapse categories" at bounding box center [197, 409] width 24 height 24
checkbox input "false"
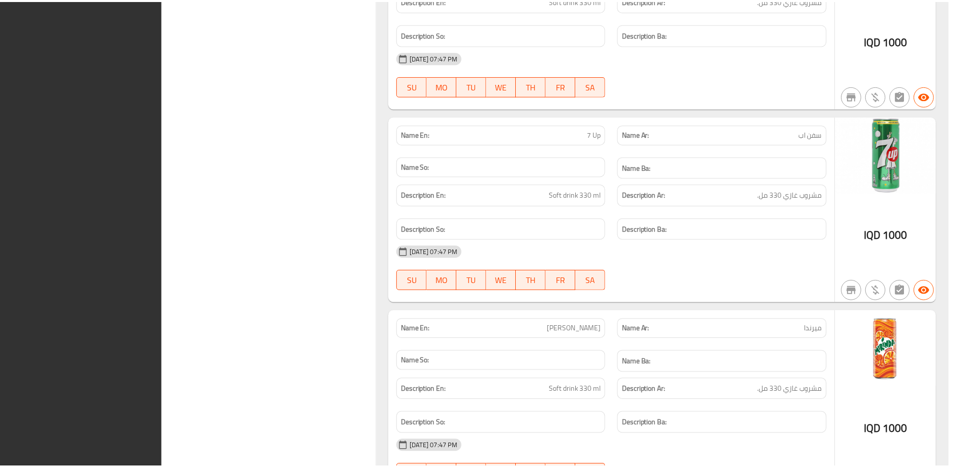
scroll to position [11549, 0]
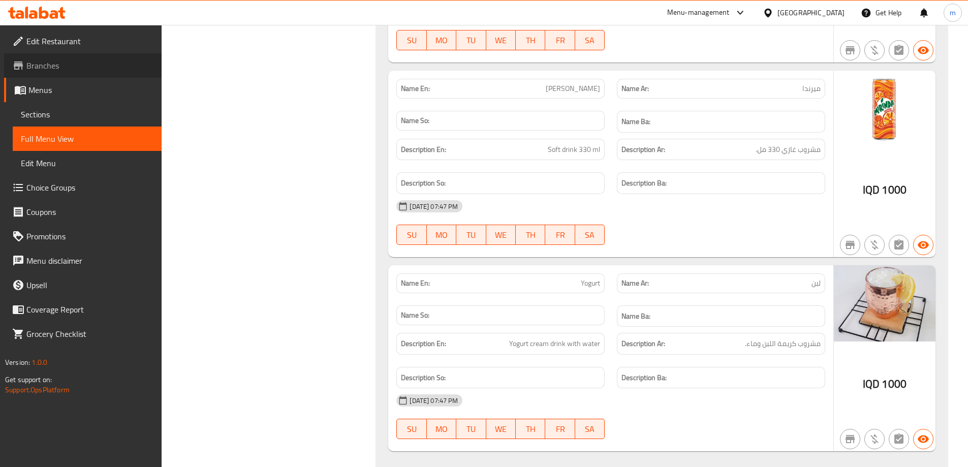
click at [69, 66] on span "Branches" at bounding box center [89, 65] width 127 height 12
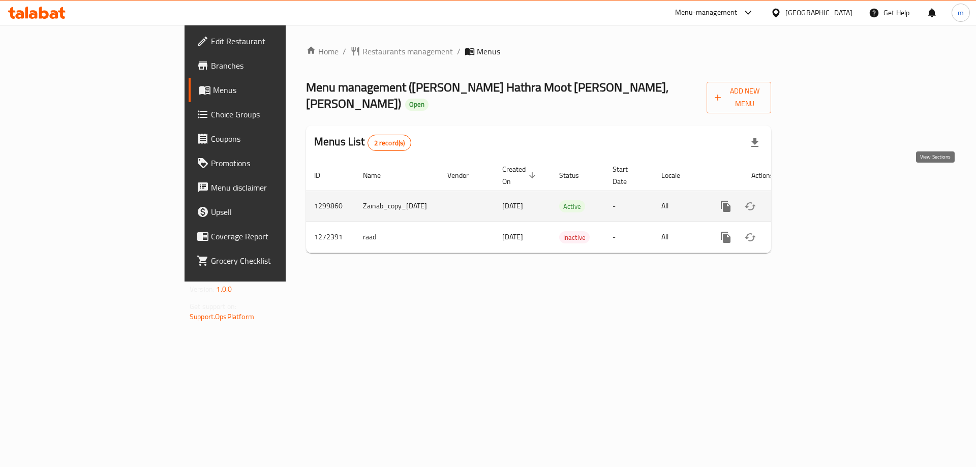
click at [805, 200] on icon "enhanced table" at bounding box center [799, 206] width 12 height 12
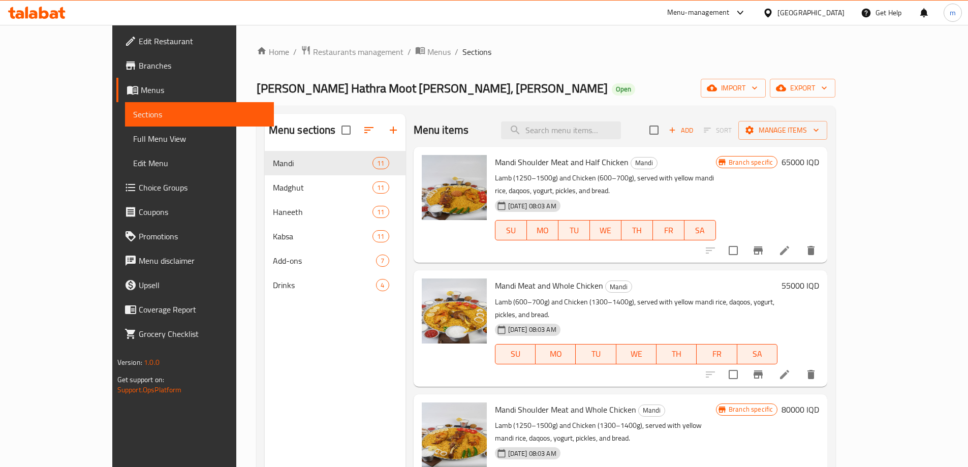
click at [139, 46] on span "Edit Restaurant" at bounding box center [202, 41] width 127 height 12
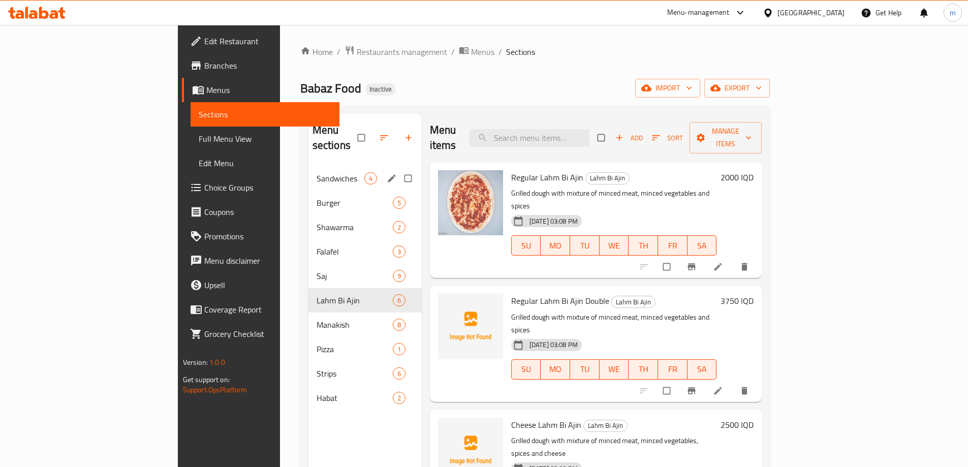
click at [308, 170] on div "Sandwiches 4" at bounding box center [364, 178] width 113 height 24
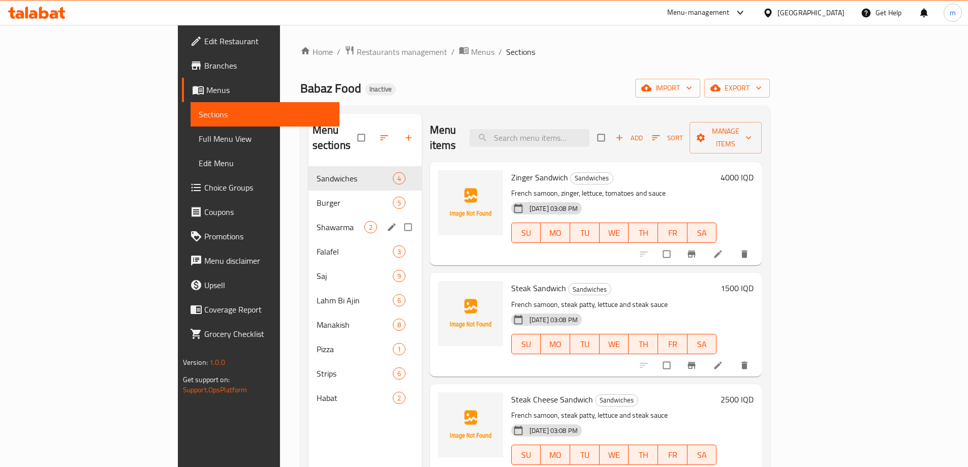
click at [308, 215] on div "Shawarma 2" at bounding box center [364, 227] width 113 height 24
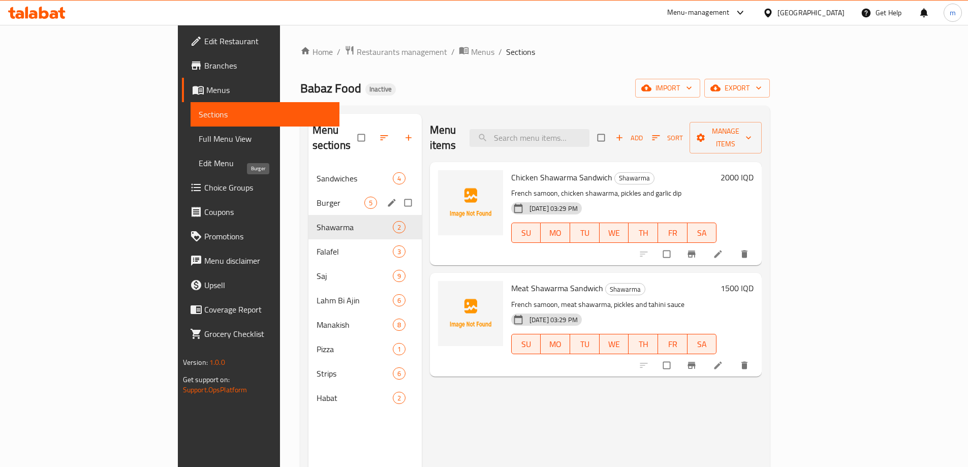
click at [317, 197] on span "Burger" at bounding box center [341, 203] width 48 height 12
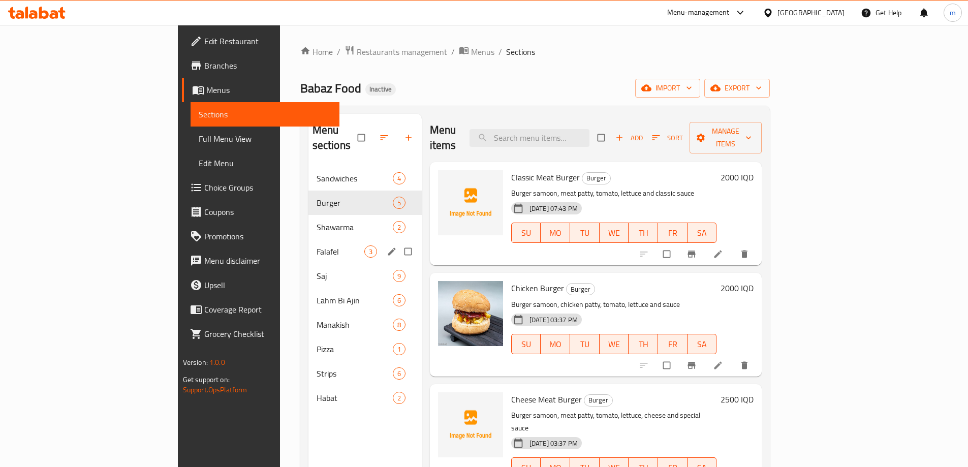
click at [308, 247] on div "Falafel 3" at bounding box center [364, 251] width 113 height 24
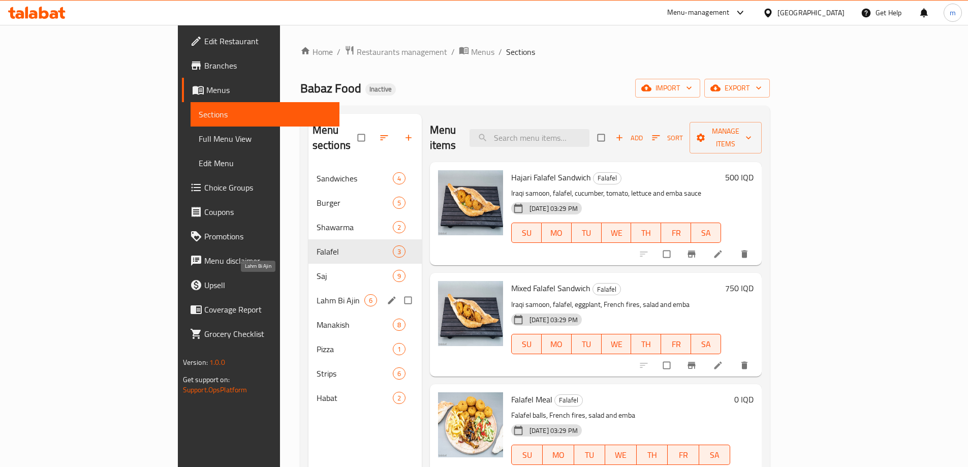
click at [317, 294] on span "Lahm Bi Ajin" at bounding box center [341, 300] width 48 height 12
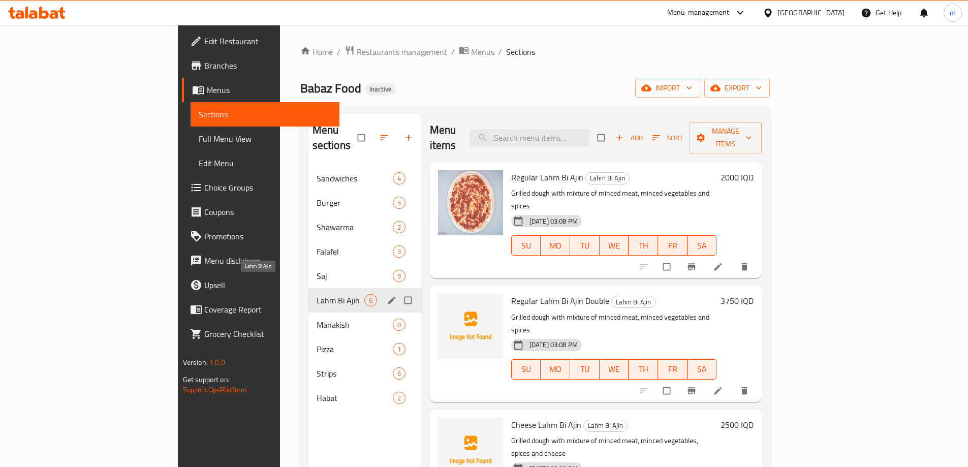
drag, startPoint x: 252, startPoint y: 294, endPoint x: 255, endPoint y: 305, distance: 11.1
click at [308, 299] on div "Sandwiches 4 Burger 5 Shawarma 2 Falafel 3 Saj 9 Lahm Bi Ajin 6 Manakish 8 Pizz…" at bounding box center [364, 288] width 113 height 244
drag, startPoint x: 258, startPoint y: 311, endPoint x: 260, endPoint y: 324, distance: 12.4
click at [317, 319] on span "Manakish" at bounding box center [341, 325] width 48 height 12
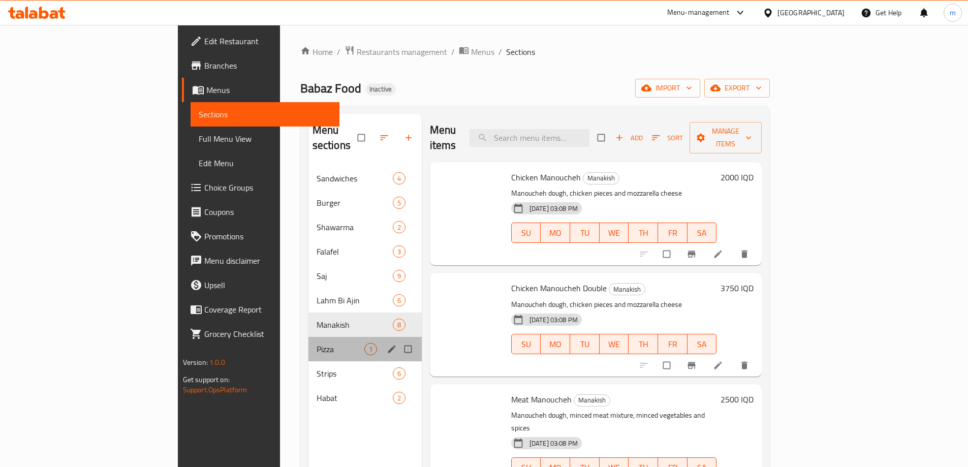
click at [308, 337] on div "Pizza 1" at bounding box center [364, 349] width 113 height 24
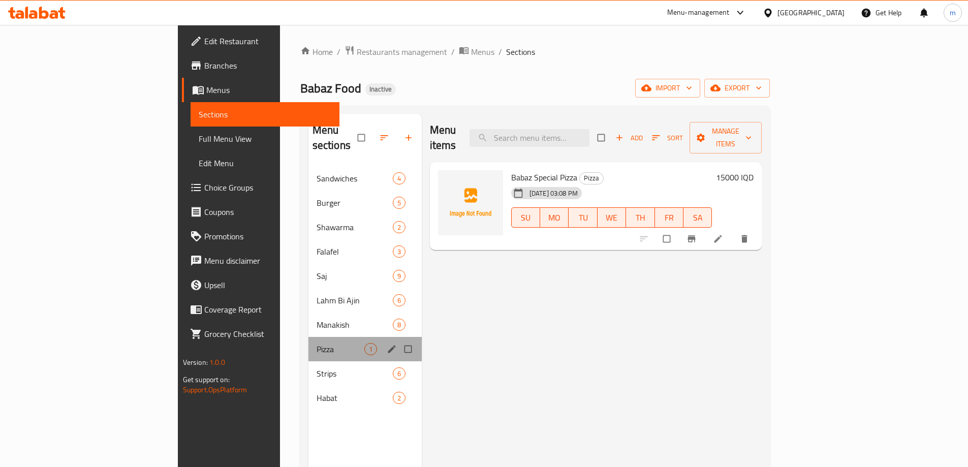
click at [308, 337] on div "Pizza 1" at bounding box center [364, 349] width 113 height 24
click at [317, 319] on span "Manakish" at bounding box center [341, 325] width 48 height 12
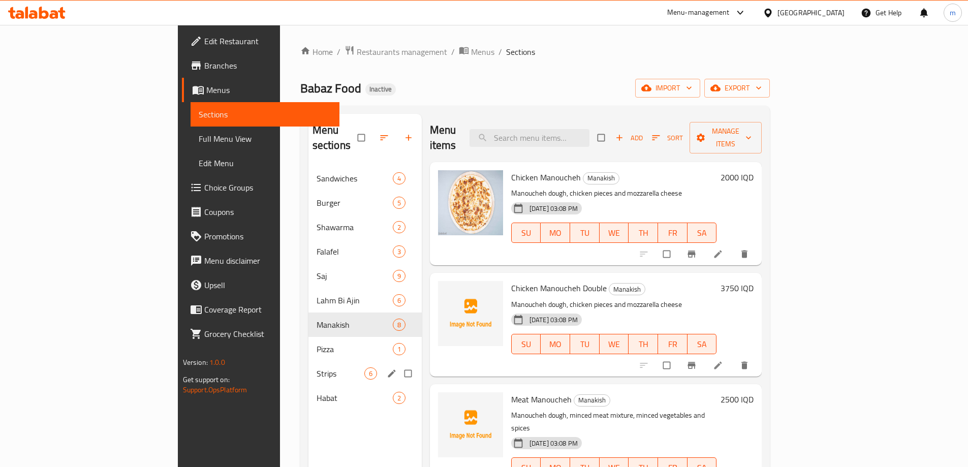
click at [317, 367] on span "Strips" at bounding box center [341, 373] width 48 height 12
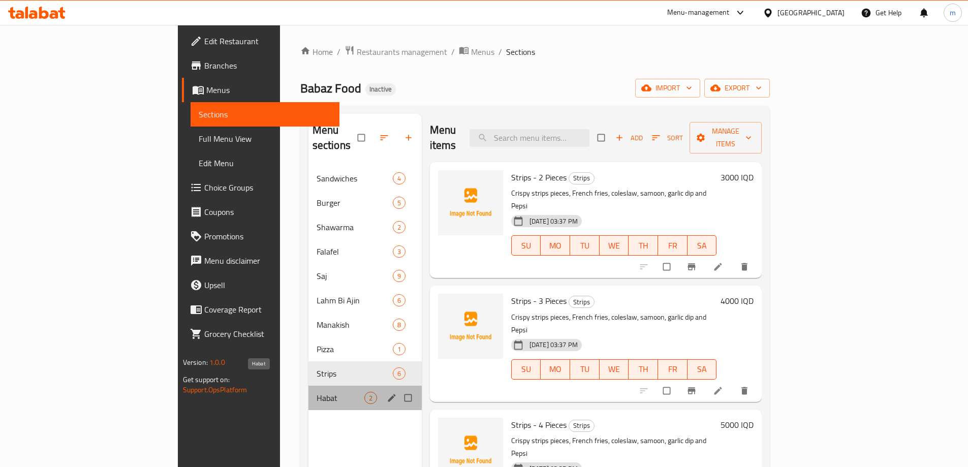
click at [317, 392] on span "Habat" at bounding box center [341, 398] width 48 height 12
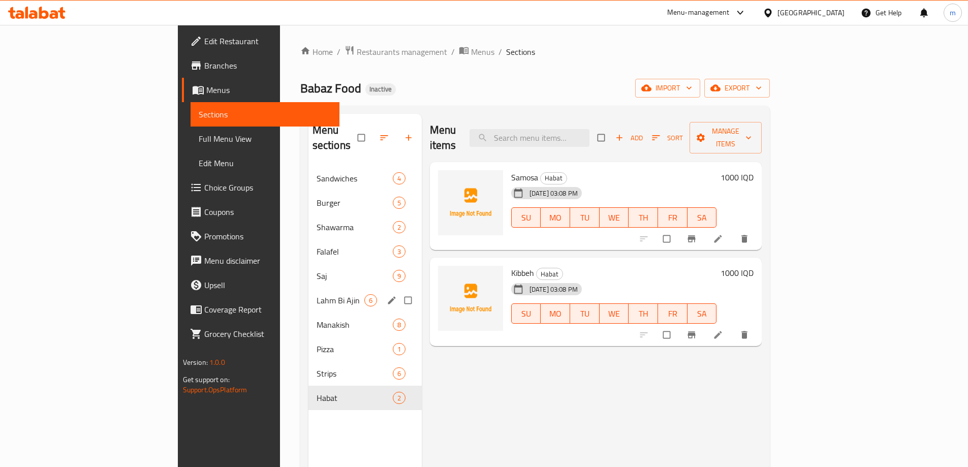
drag, startPoint x: 264, startPoint y: 293, endPoint x: 270, endPoint y: 189, distance: 104.3
click at [308, 290] on div "Lahm Bi Ajin 6" at bounding box center [364, 300] width 113 height 24
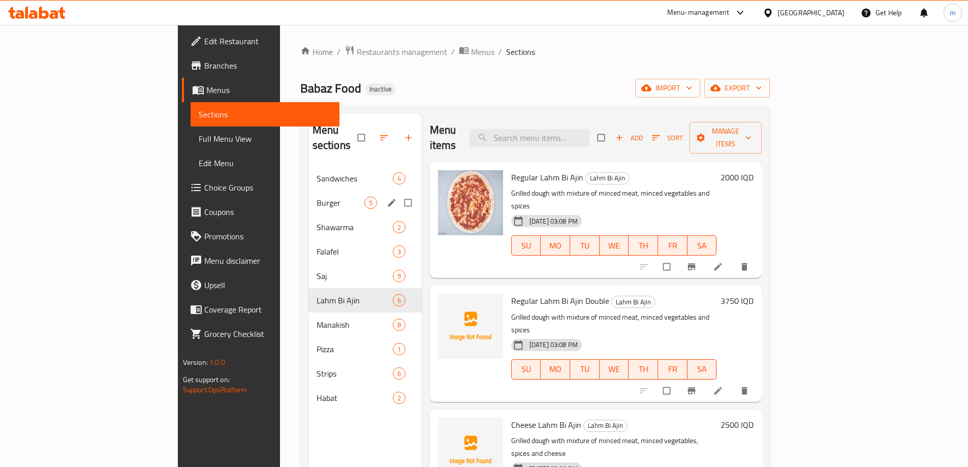
click at [317, 197] on span "Burger" at bounding box center [341, 203] width 48 height 12
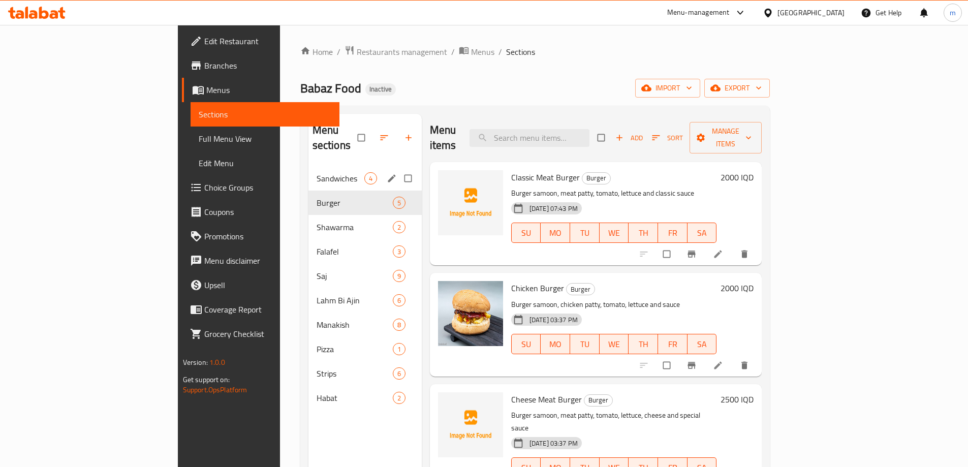
click at [308, 171] on div "Sandwiches 4" at bounding box center [364, 178] width 113 height 24
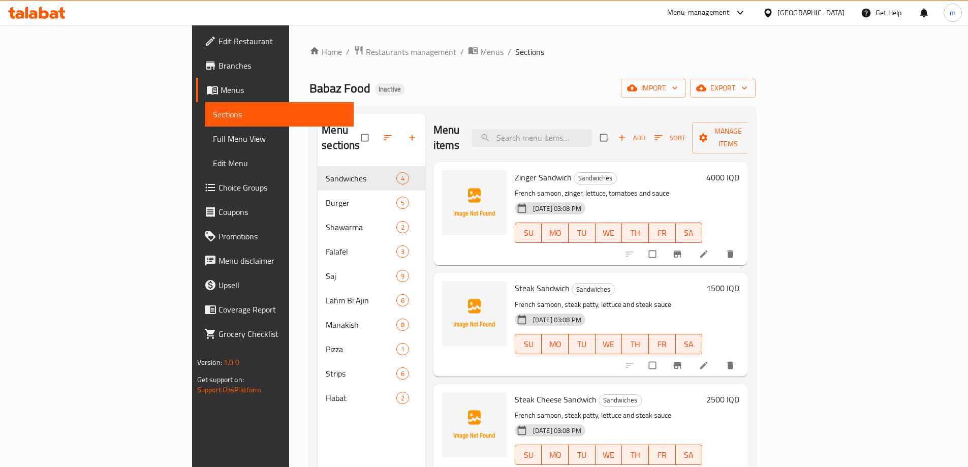
click at [515, 55] on span "Sections" at bounding box center [529, 52] width 29 height 12
click at [515, 56] on span "Sections" at bounding box center [529, 52] width 29 height 12
click at [515, 52] on span "Sections" at bounding box center [529, 52] width 29 height 12
click at [420, 109] on div "Menu sections Sandwiches 4 Burger 5 Shawarma 2 Falafel 3 Saj 9 Lahm Bi Ajin 6 M…" at bounding box center [532, 347] width 446 height 483
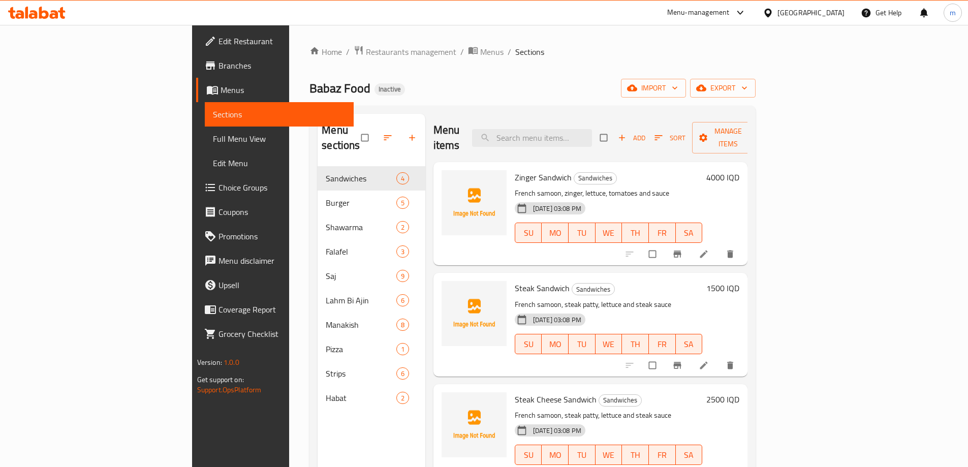
click at [416, 51] on ol "Home / Restaurants management / Menus / Sections" at bounding box center [532, 51] width 446 height 13
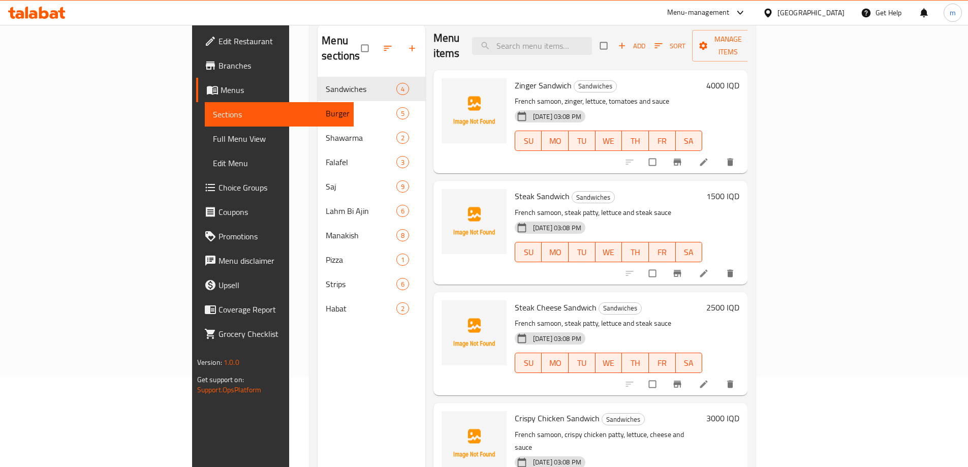
scroll to position [142, 0]
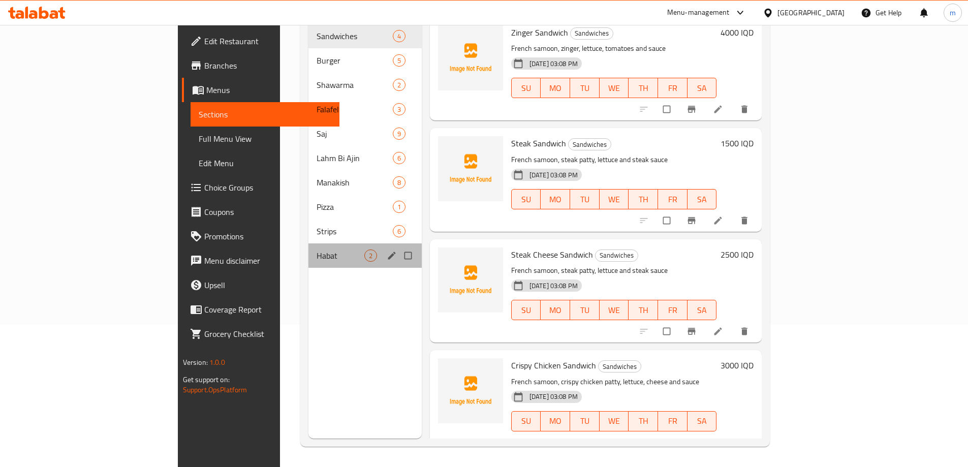
click at [308, 243] on div "Habat 2" at bounding box center [364, 255] width 113 height 24
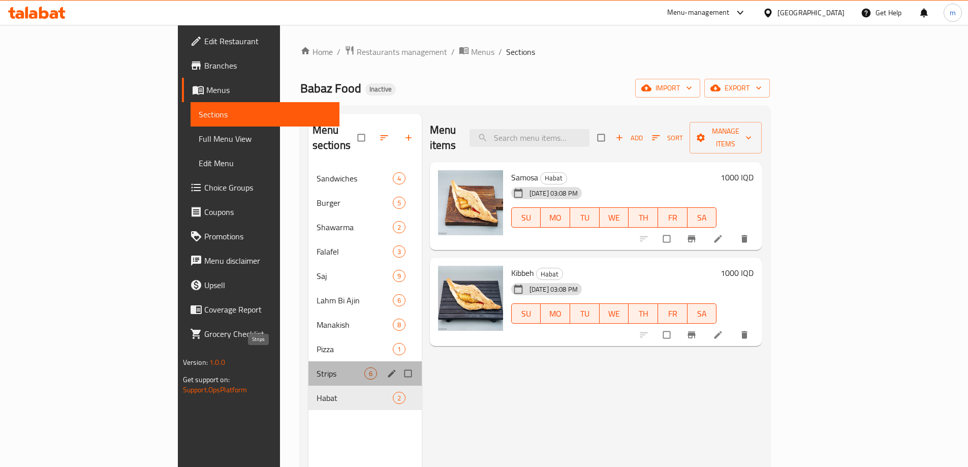
click at [317, 367] on span "Strips" at bounding box center [341, 373] width 48 height 12
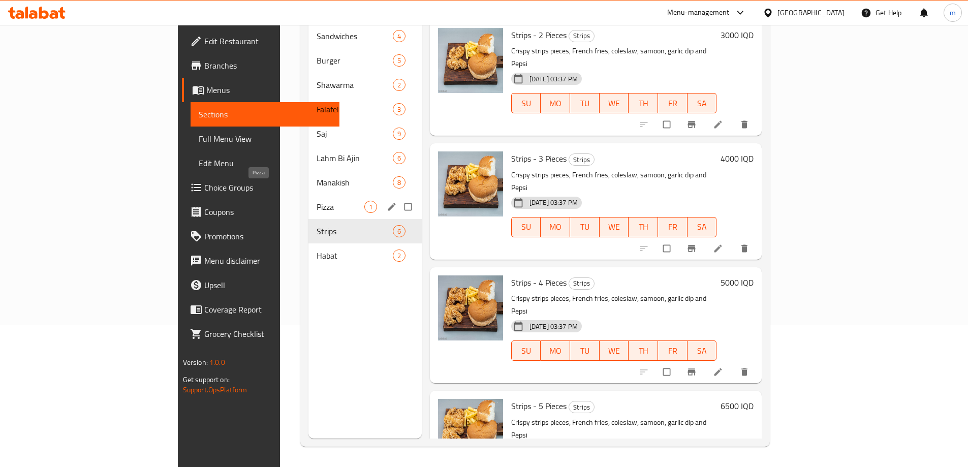
click at [317, 201] on span "Pizza" at bounding box center [341, 207] width 48 height 12
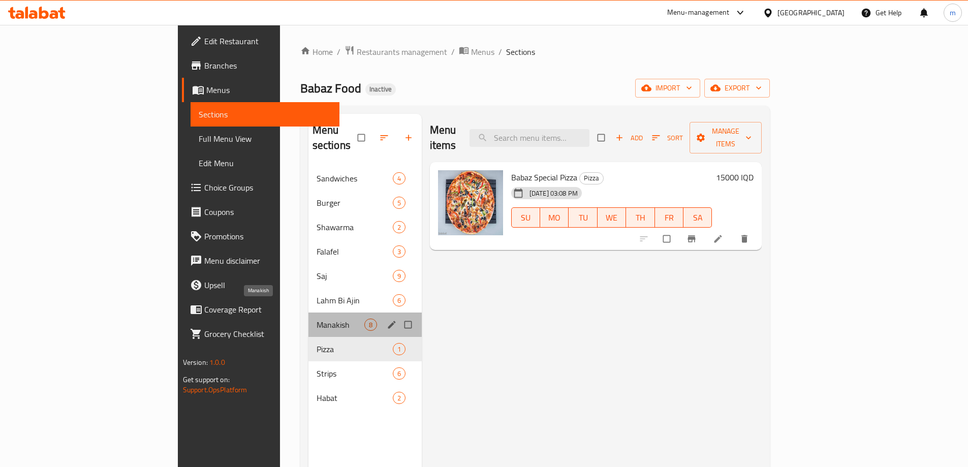
click at [317, 319] on span "Manakish" at bounding box center [341, 325] width 48 height 12
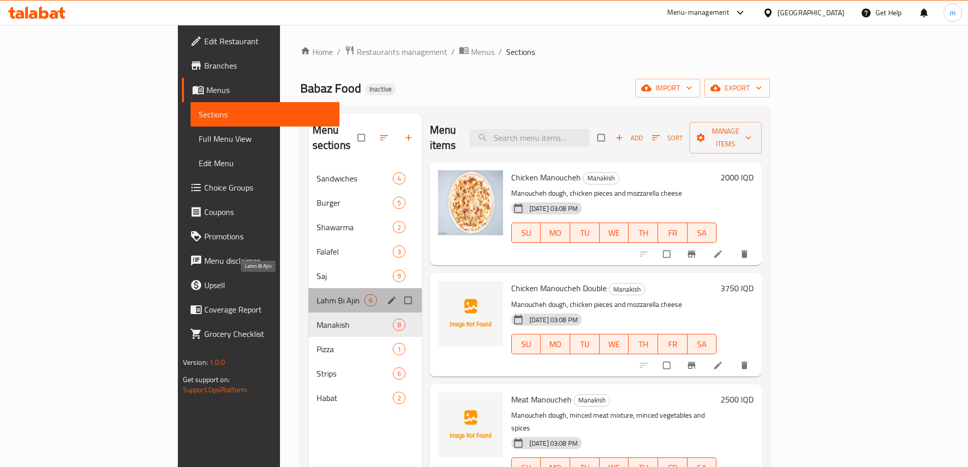
click at [317, 294] on span "Lahm Bi Ajin" at bounding box center [341, 300] width 48 height 12
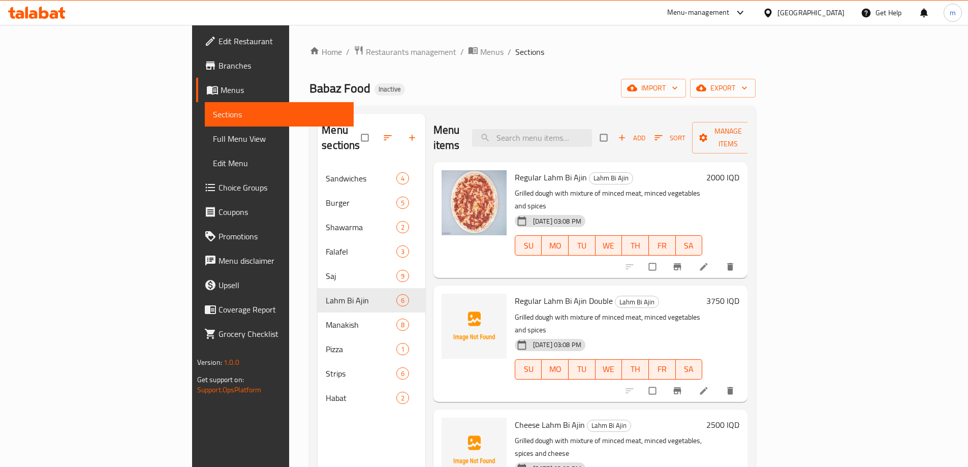
click at [213, 136] on span "Full Menu View" at bounding box center [279, 139] width 133 height 12
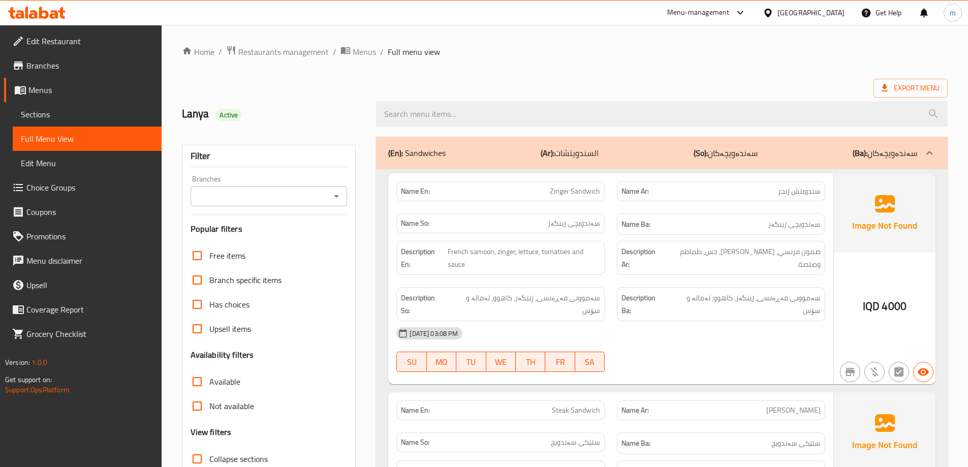
click at [334, 195] on icon "Open" at bounding box center [336, 196] width 12 height 12
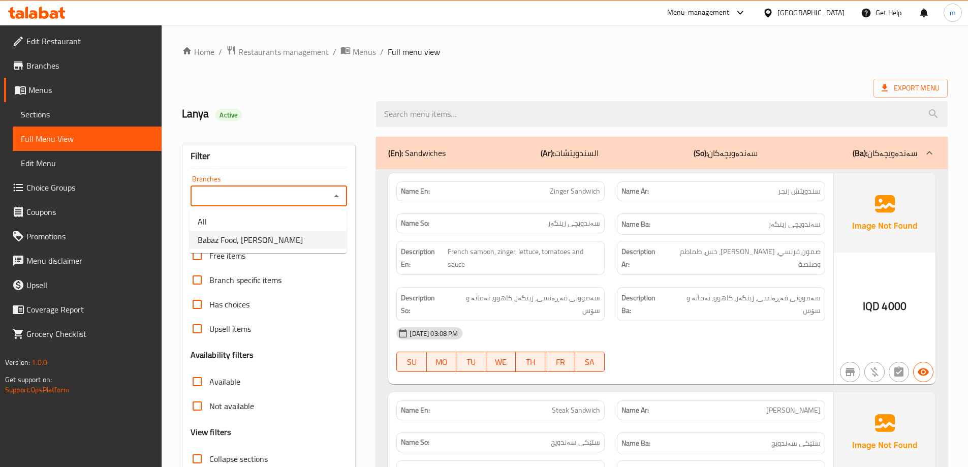
click at [269, 245] on span "Babaz Food, Al Ghadeer" at bounding box center [250, 240] width 105 height 12
type input "Babaz Food, Al Ghadeer"
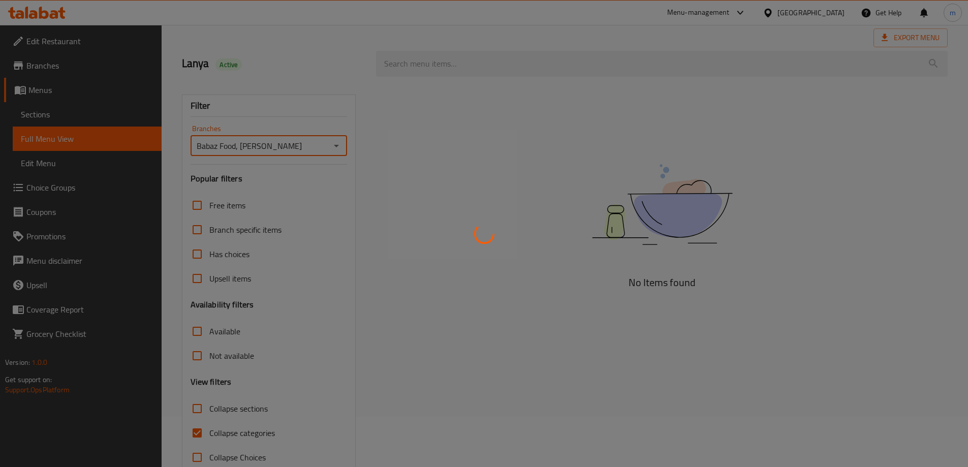
scroll to position [74, 0]
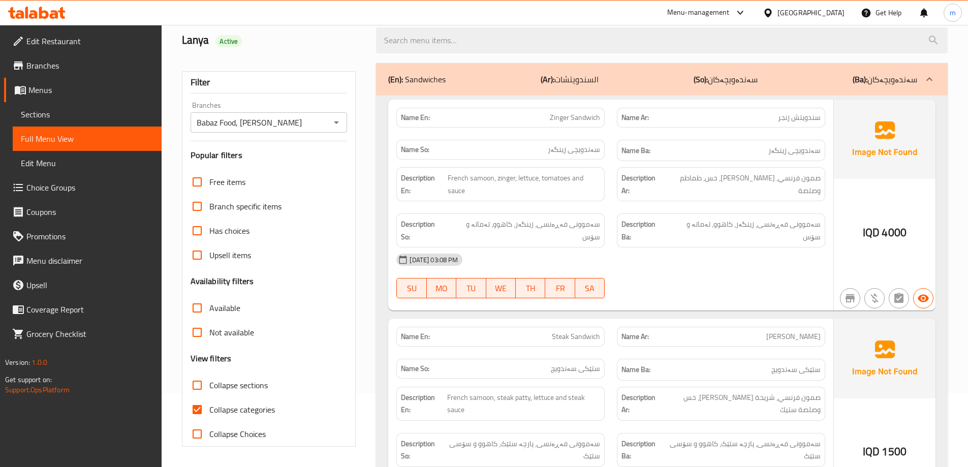
drag, startPoint x: 224, startPoint y: 400, endPoint x: 232, endPoint y: 385, distance: 17.1
click at [225, 399] on label "Collapse categories" at bounding box center [230, 409] width 90 height 24
click at [209, 399] on input "Collapse categories" at bounding box center [197, 409] width 24 height 24
checkbox input "false"
click at [233, 385] on span "Collapse sections" at bounding box center [238, 385] width 58 height 12
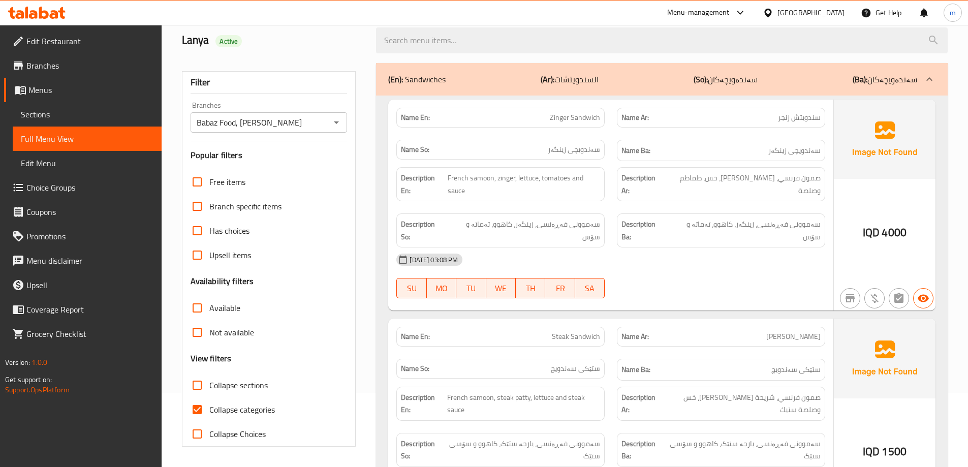
click at [209, 385] on input "Collapse sections" at bounding box center [197, 385] width 24 height 24
checkbox input "true"
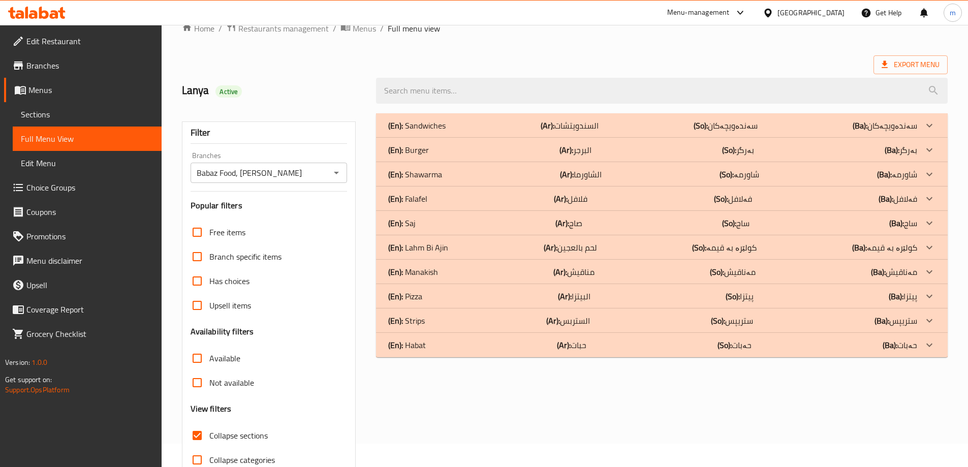
scroll to position [0, 0]
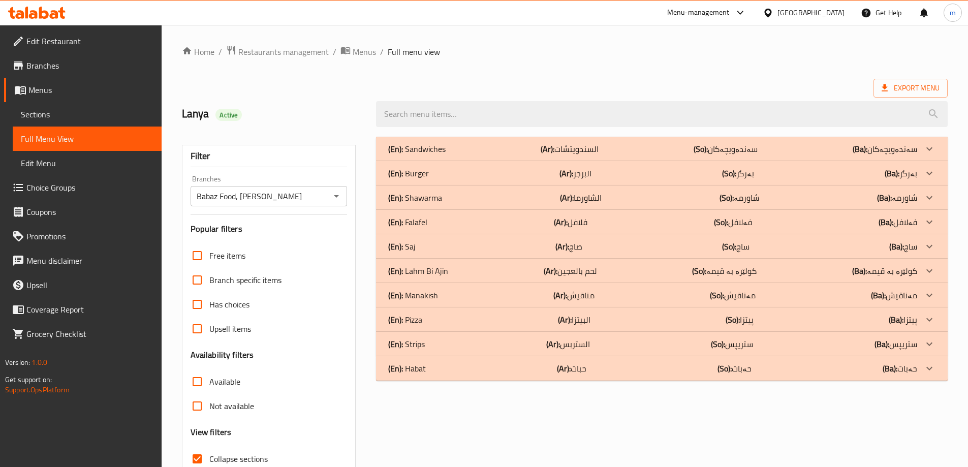
click at [562, 145] on p "(Ar): السندويتشات" at bounding box center [570, 149] width 58 height 12
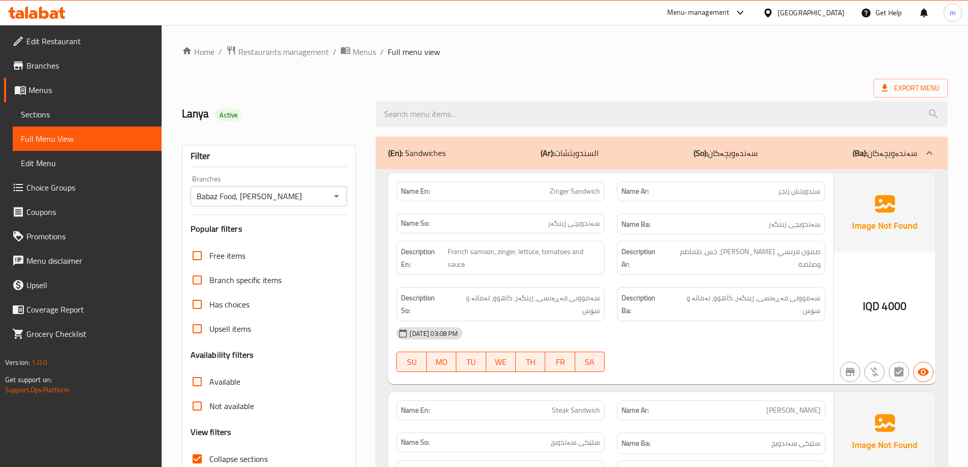
click at [566, 147] on p "(Ar): السندويتشات" at bounding box center [570, 153] width 58 height 12
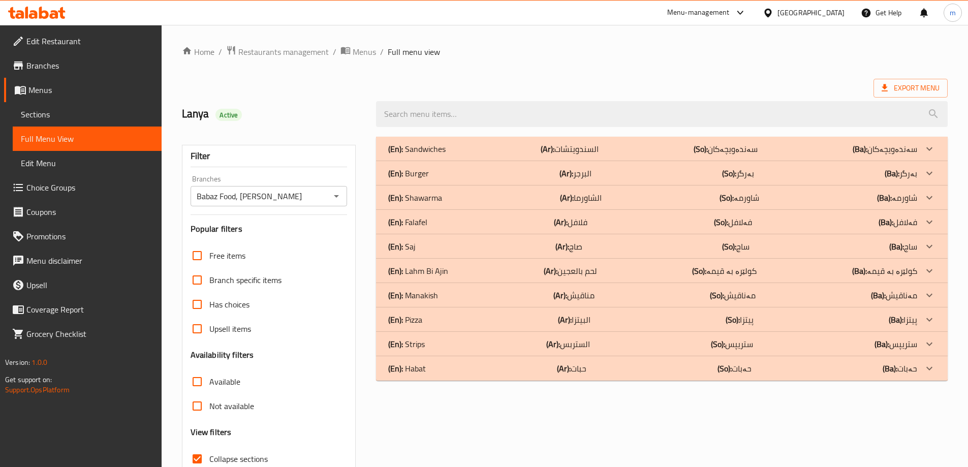
scroll to position [74, 0]
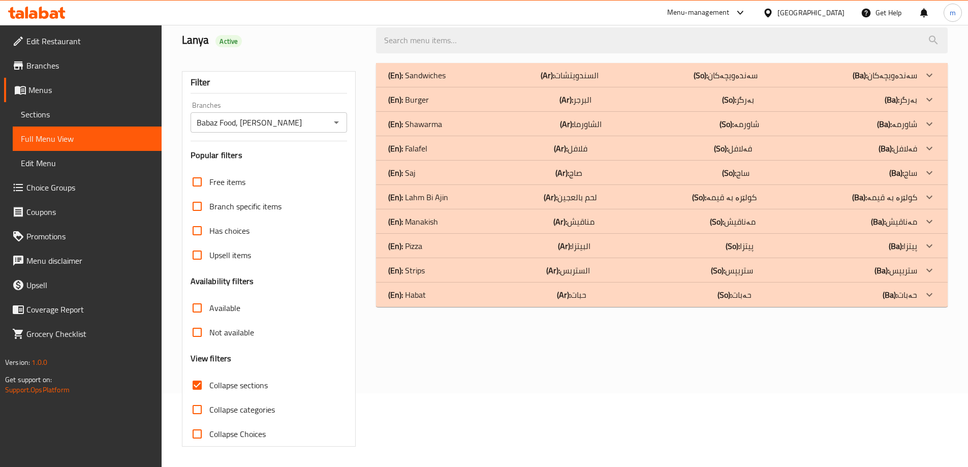
click at [593, 81] on div "(En): Habat (Ar): حبات (So): حەبات (Ba): حەبات" at bounding box center [652, 75] width 529 height 12
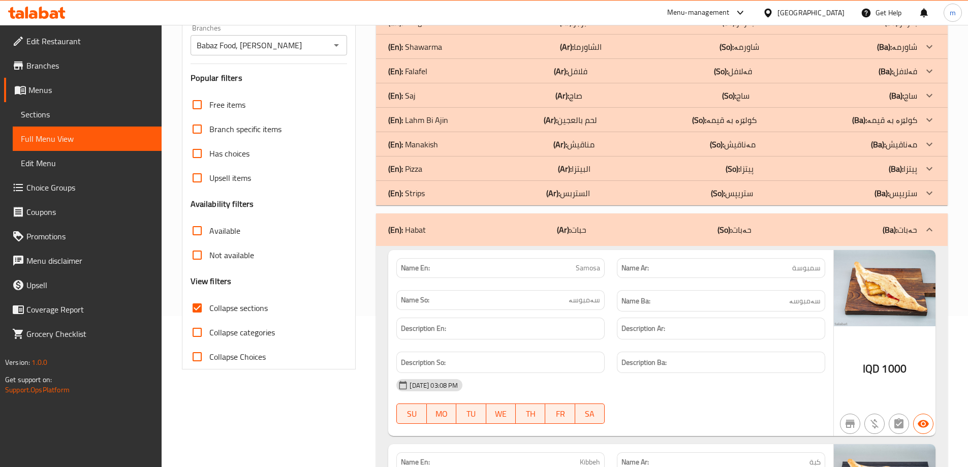
scroll to position [101, 0]
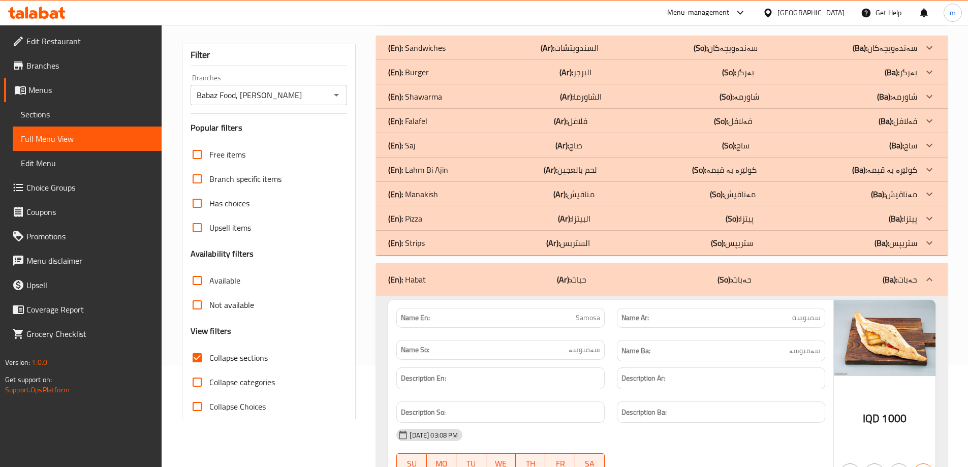
click at [529, 54] on div "(En): Strips (Ar): الستربس (So): ستریپس (Ba): ستریپس" at bounding box center [652, 48] width 529 height 12
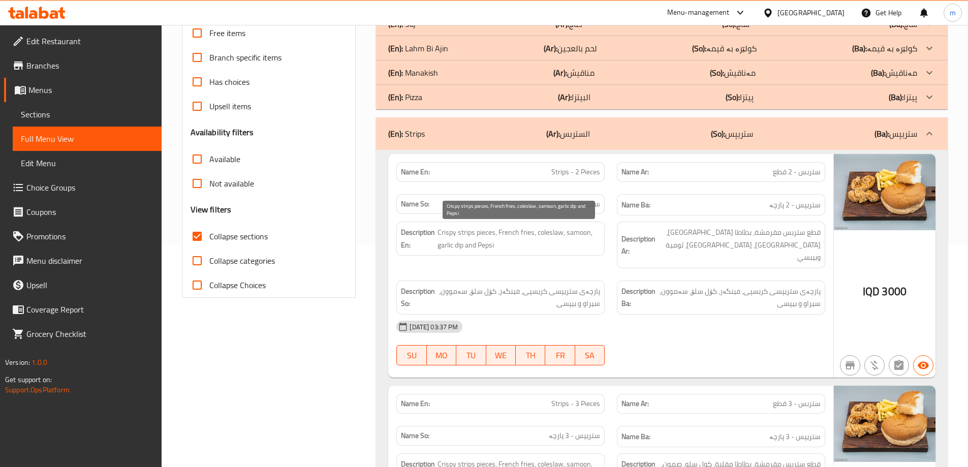
scroll to position [186, 0]
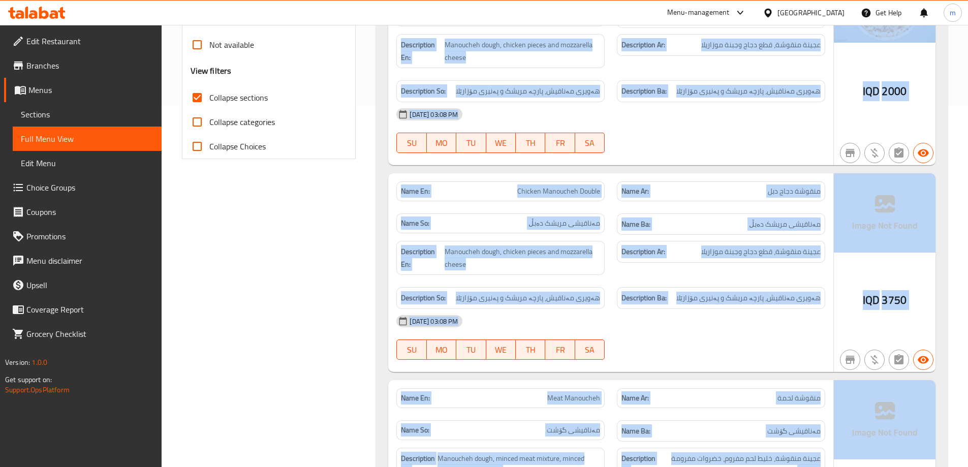
scroll to position [0, 0]
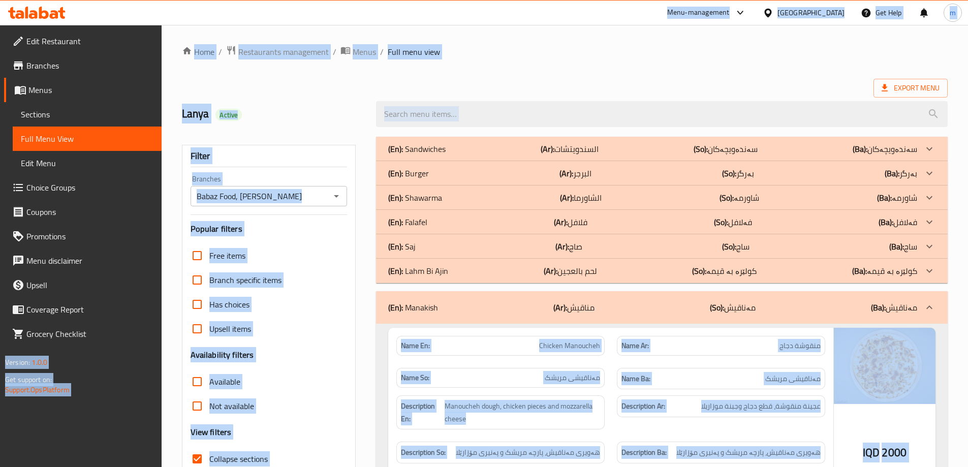
drag, startPoint x: 892, startPoint y: 225, endPoint x: 514, endPoint y: 93, distance: 400.3
click at [456, 25] on div "​ Menu-management Iraq Get Help m Edit Restaurant Branches Menus Sections Full …" at bounding box center [484, 246] width 968 height 442
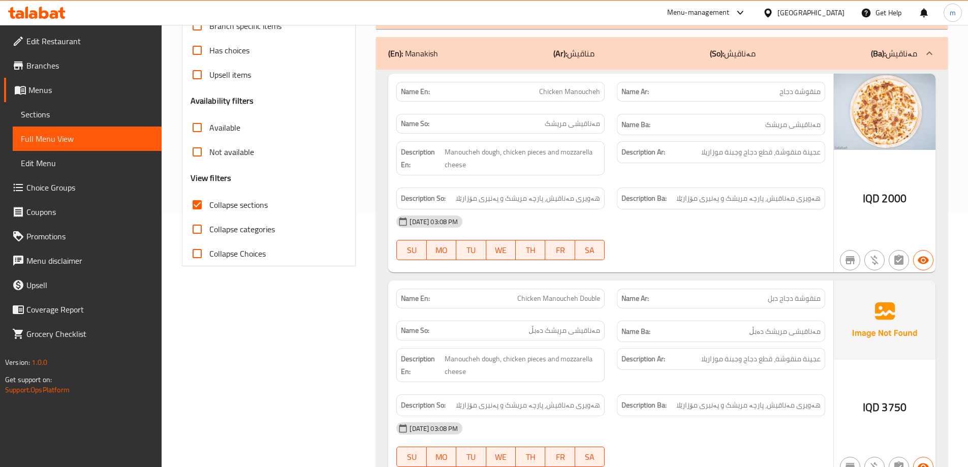
scroll to position [85, 0]
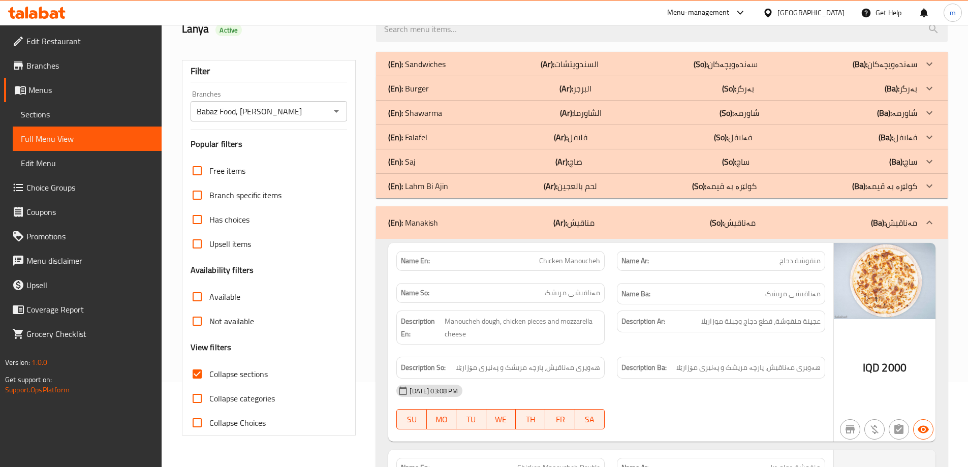
click at [551, 76] on div "(En): Saj (Ar): صاج (So): ساج (Ba): ساج" at bounding box center [662, 64] width 572 height 24
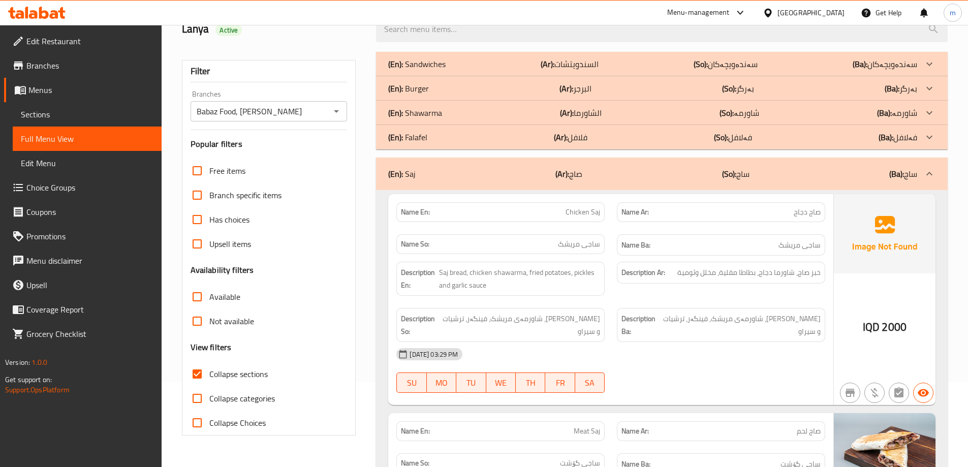
click at [553, 182] on div "(En): Saj (Ar): صاج (So): ساج (Ba): ساج" at bounding box center [662, 174] width 572 height 33
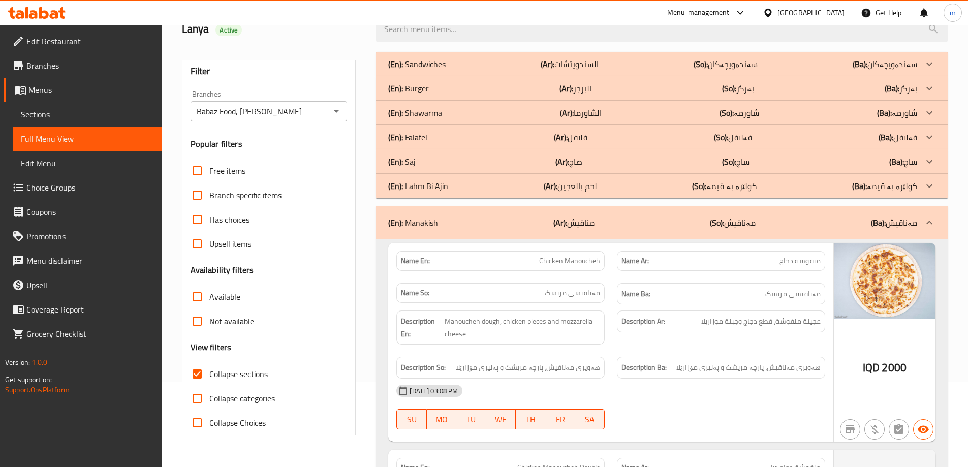
click at [527, 70] on div "(En): Lahm Bi Ajin (Ar): لحم بالعجين (So): کولێرە بە قیمە (Ba): کولێرە بە قیمە" at bounding box center [652, 64] width 529 height 12
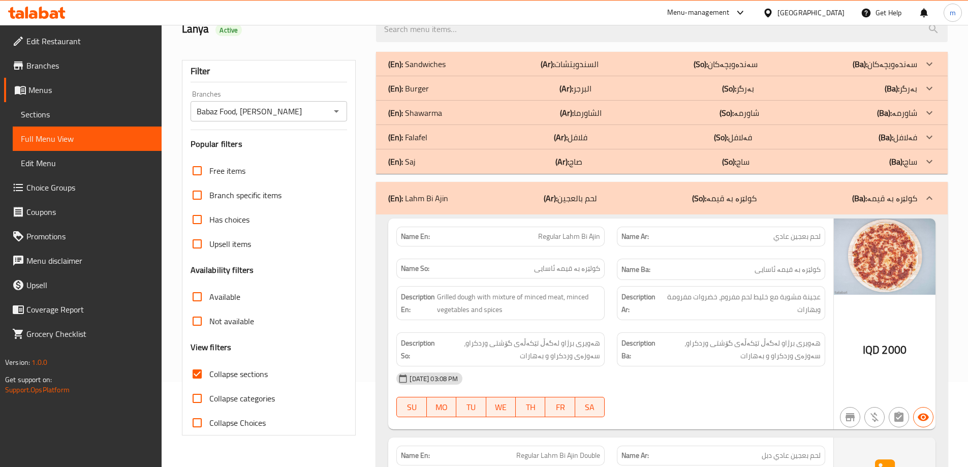
click at [544, 70] on div "(En): Saj (Ar): صاج (So): ساج (Ba): ساج" at bounding box center [652, 64] width 529 height 12
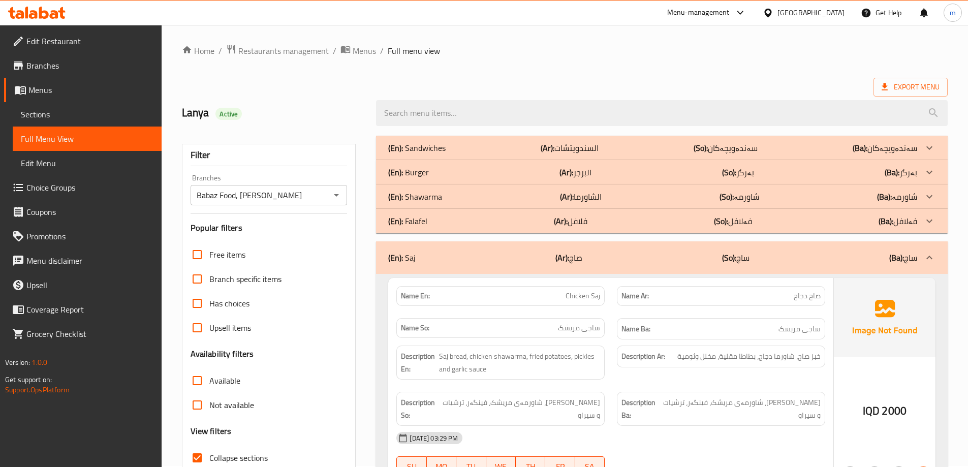
scroll to position [0, 0]
click at [669, 155] on div "(En): Falafel (Ar): فلافل (So): فەلافل (Ba): فەلافل" at bounding box center [652, 149] width 529 height 12
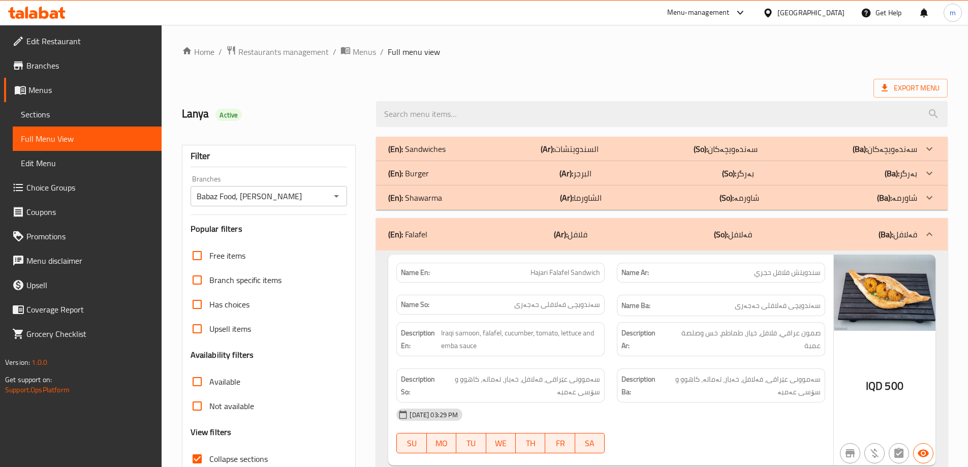
click at [554, 156] on b "(Ar):" at bounding box center [548, 148] width 14 height 15
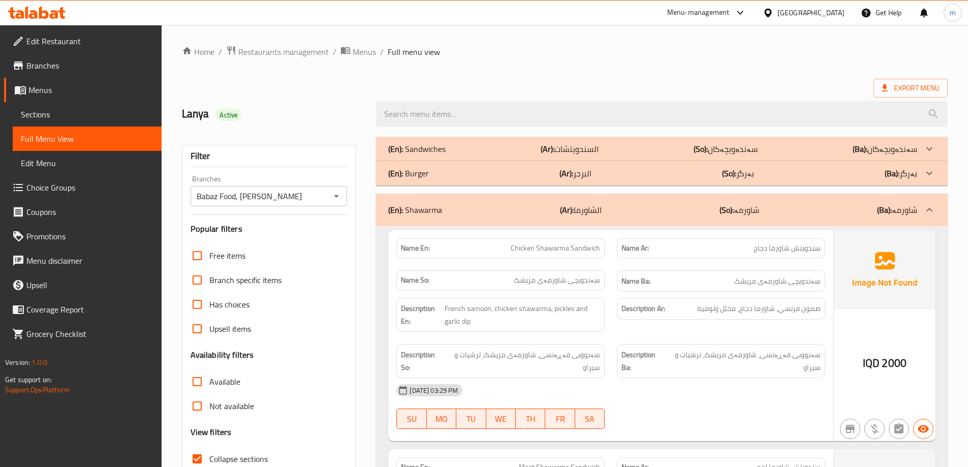
click at [554, 156] on b "(Ar):" at bounding box center [548, 148] width 14 height 15
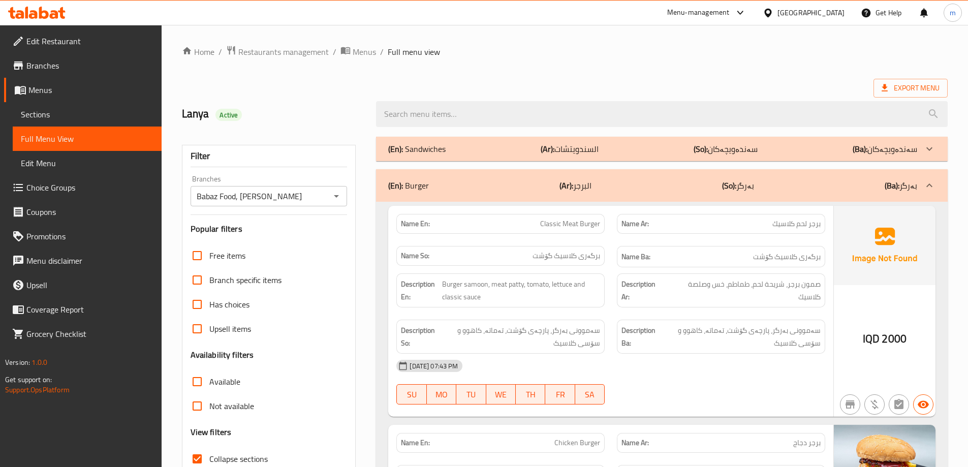
click at [644, 141] on div "(En): Sandwiches (Ar): السندويتشات (So): سەندەویچەکان (Ba): سەندەویچەکان" at bounding box center [662, 149] width 572 height 24
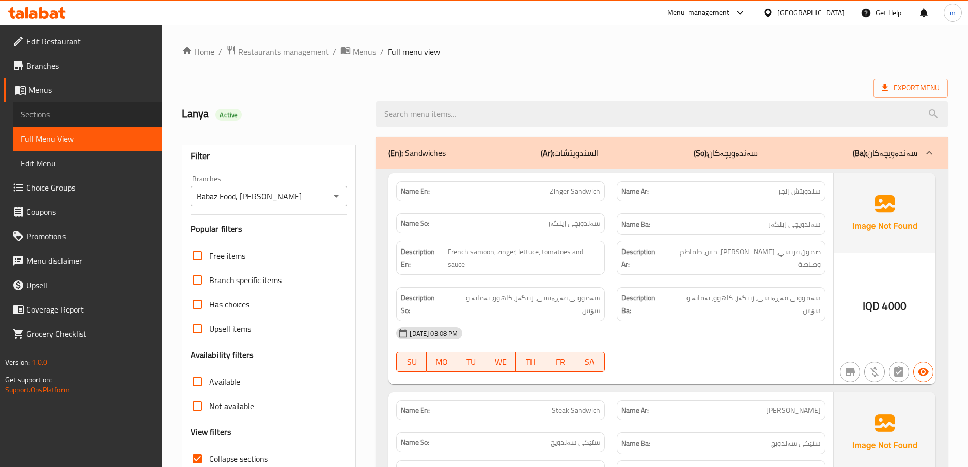
click at [100, 113] on span "Sections" at bounding box center [87, 114] width 133 height 12
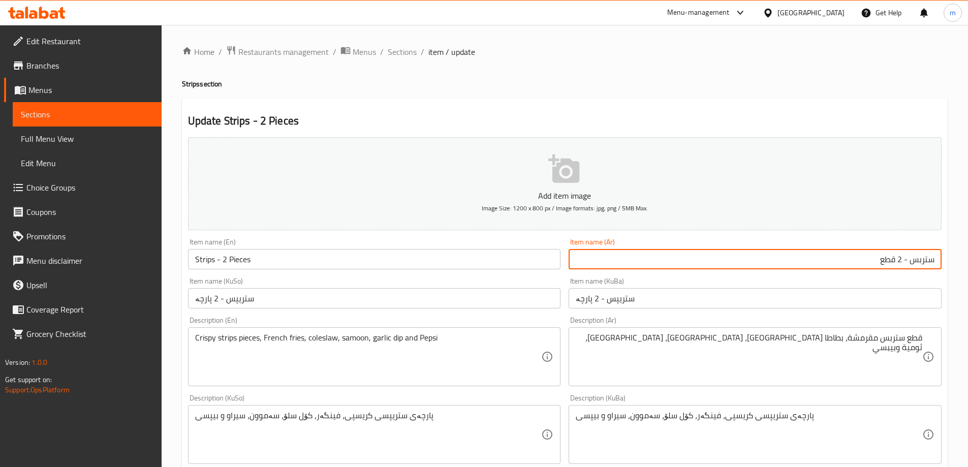
scroll to position [85, 0]
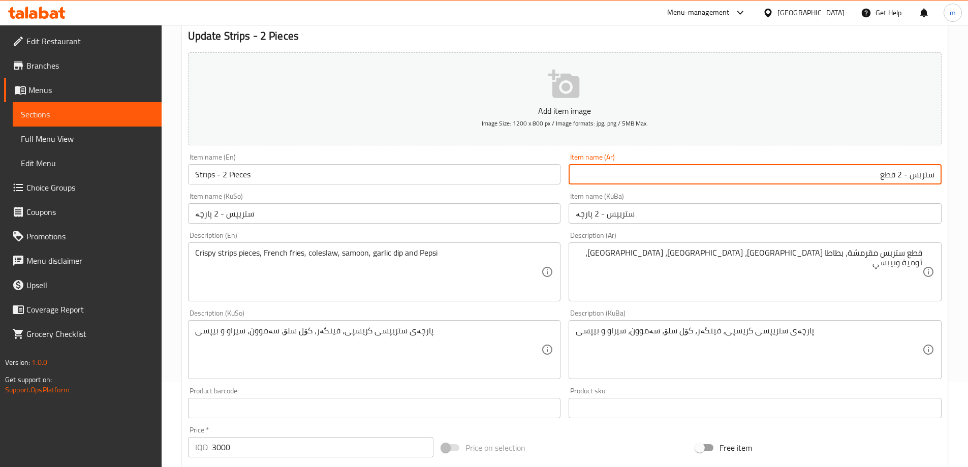
click at [72, 8] on div at bounding box center [37, 13] width 74 height 20
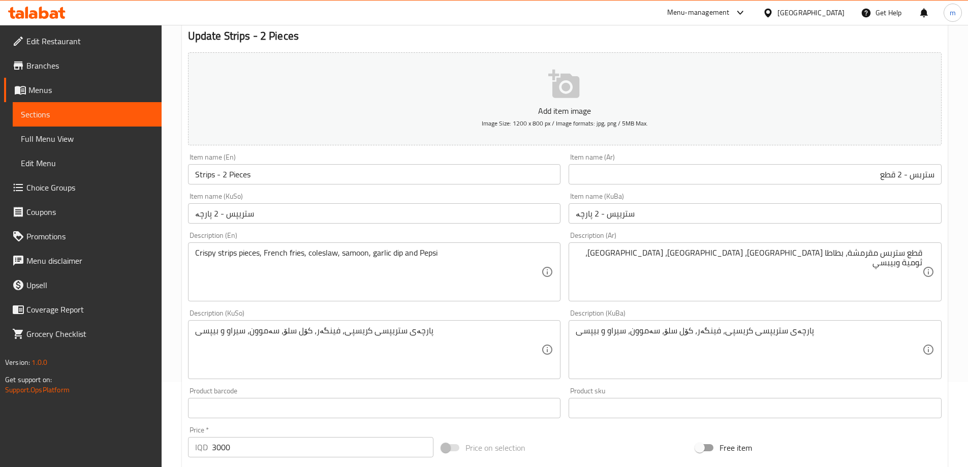
click at [62, 14] on icon at bounding box center [61, 13] width 7 height 12
